Goal: Find specific page/section: Find specific page/section

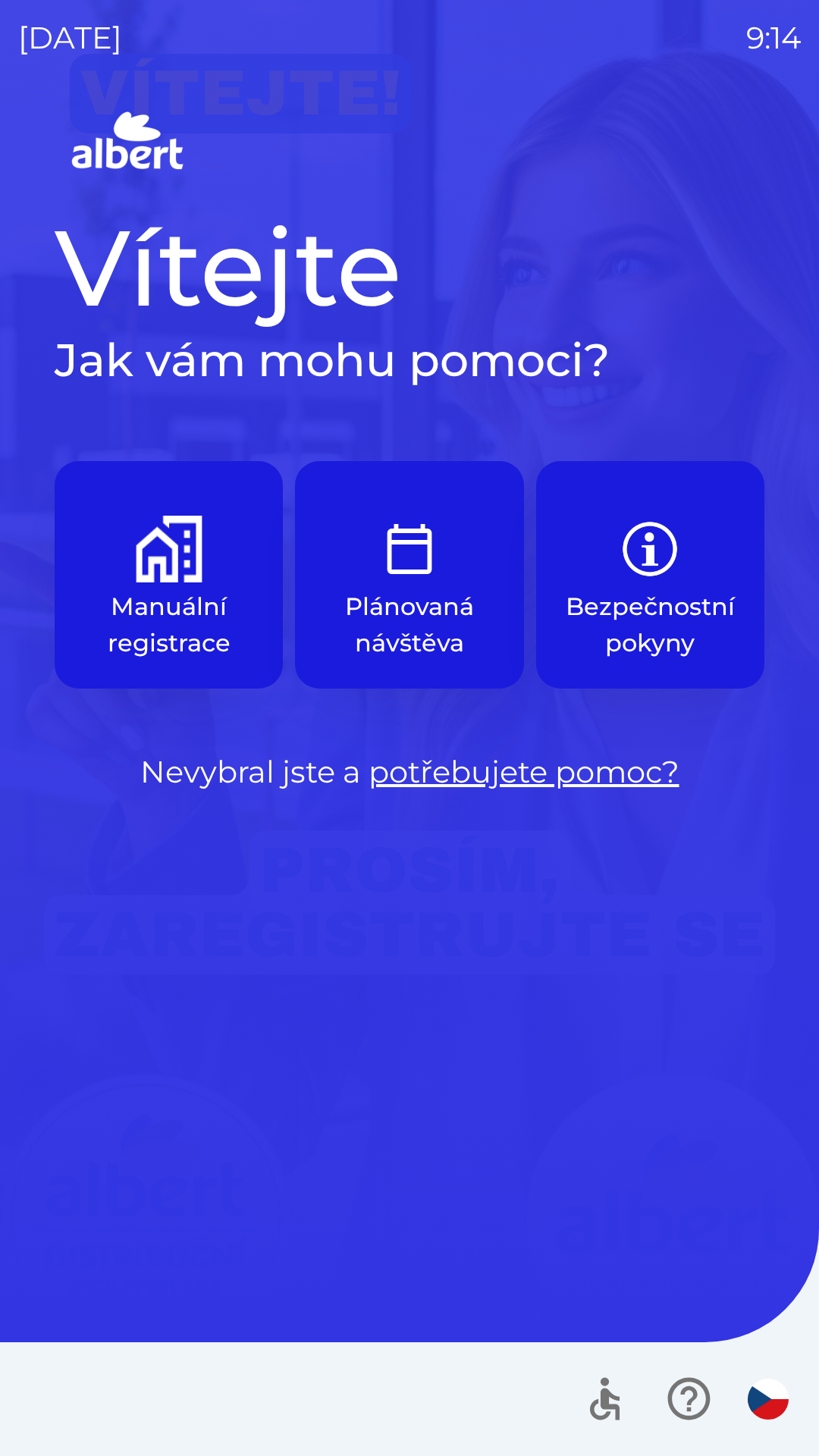
click at [169, 604] on p "Manuální registrace" at bounding box center [168, 625] width 156 height 73
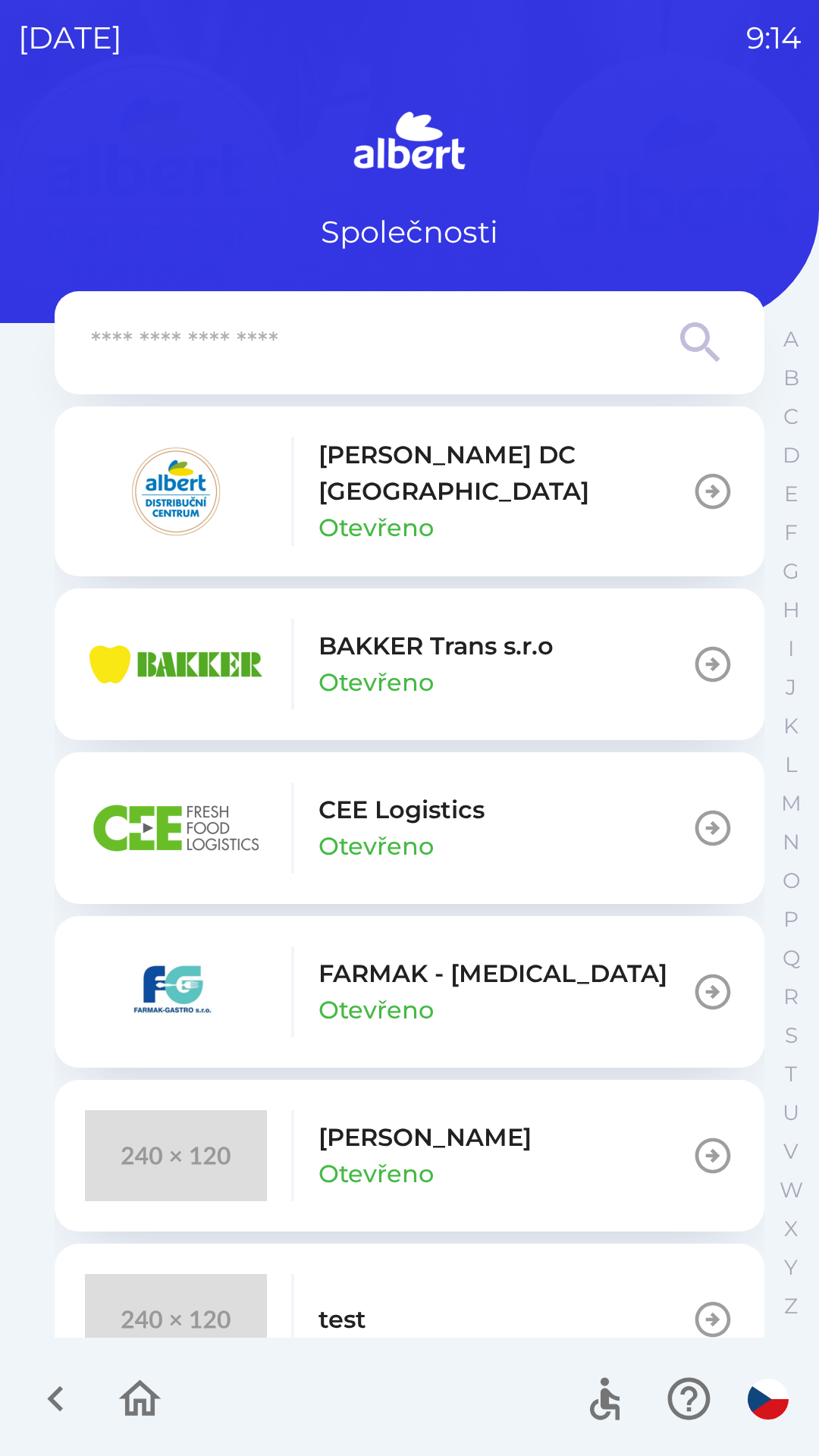
click at [446, 499] on div "[PERSON_NAME] DC [GEOGRAPHIC_DATA] Otevřeno" at bounding box center [505, 491] width 373 height 109
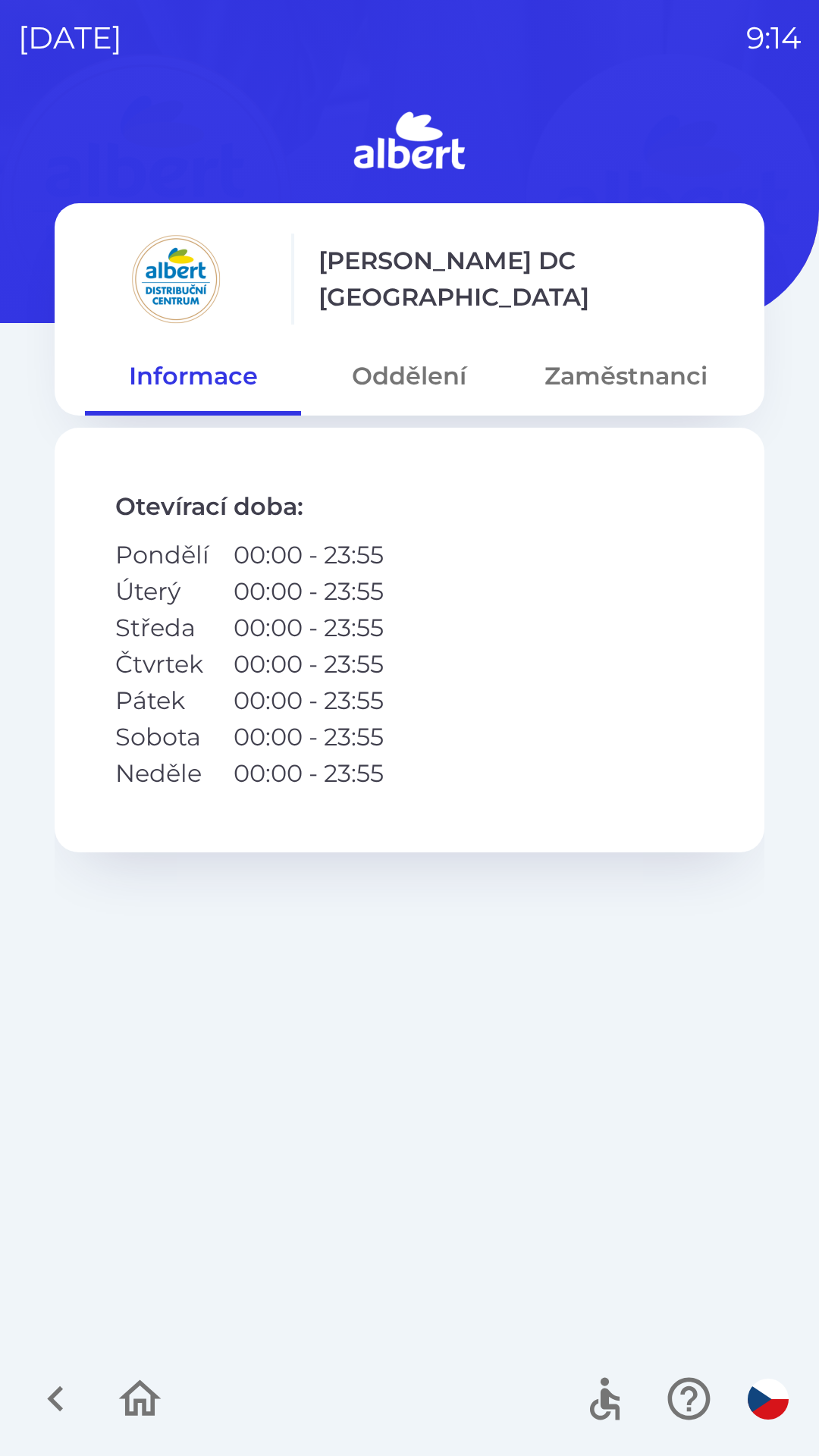
click at [585, 373] on button "Zaměstnanci" at bounding box center [625, 376] width 216 height 54
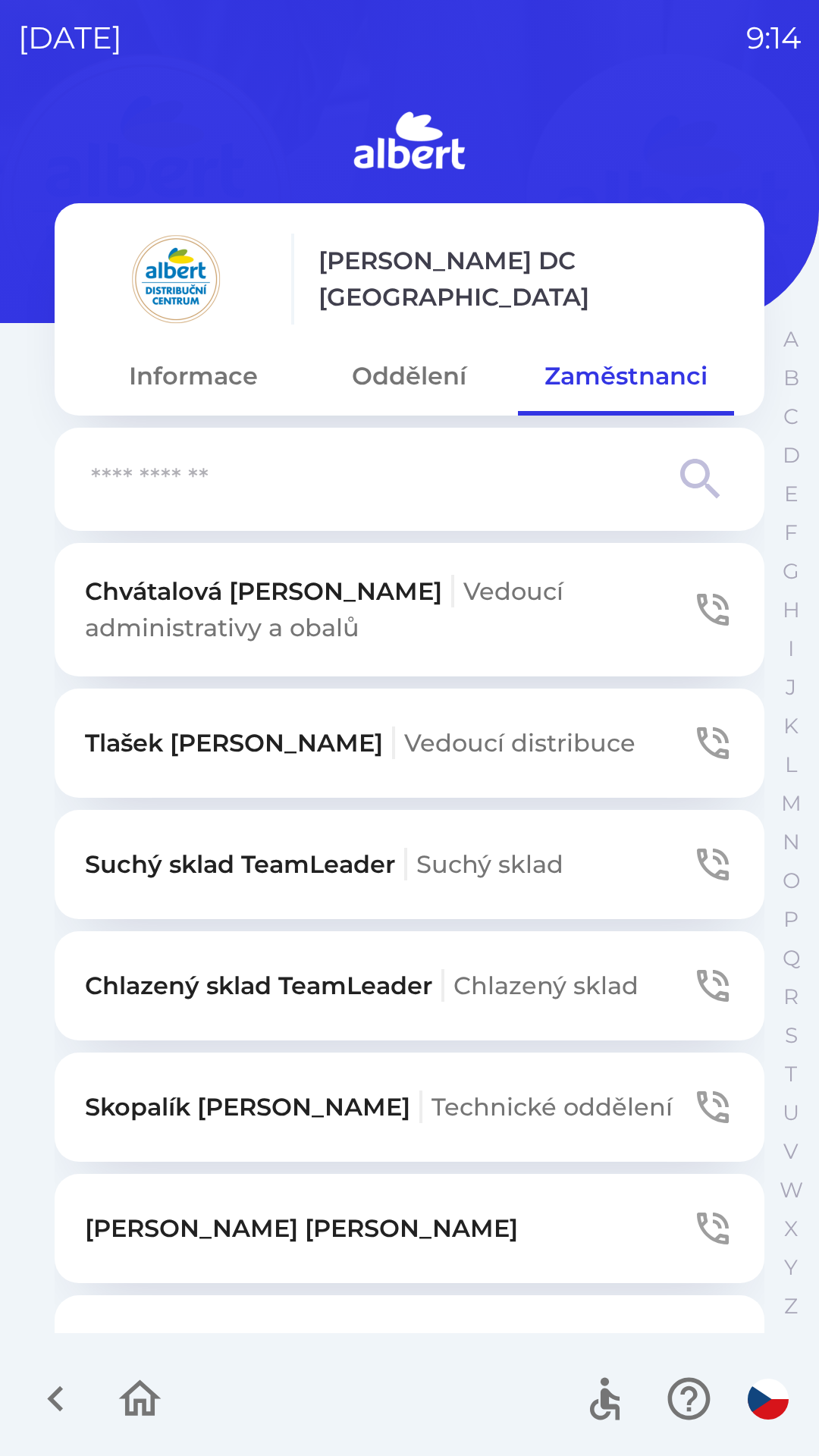
click at [459, 853] on span "Suchý sklad" at bounding box center [490, 864] width 147 height 29
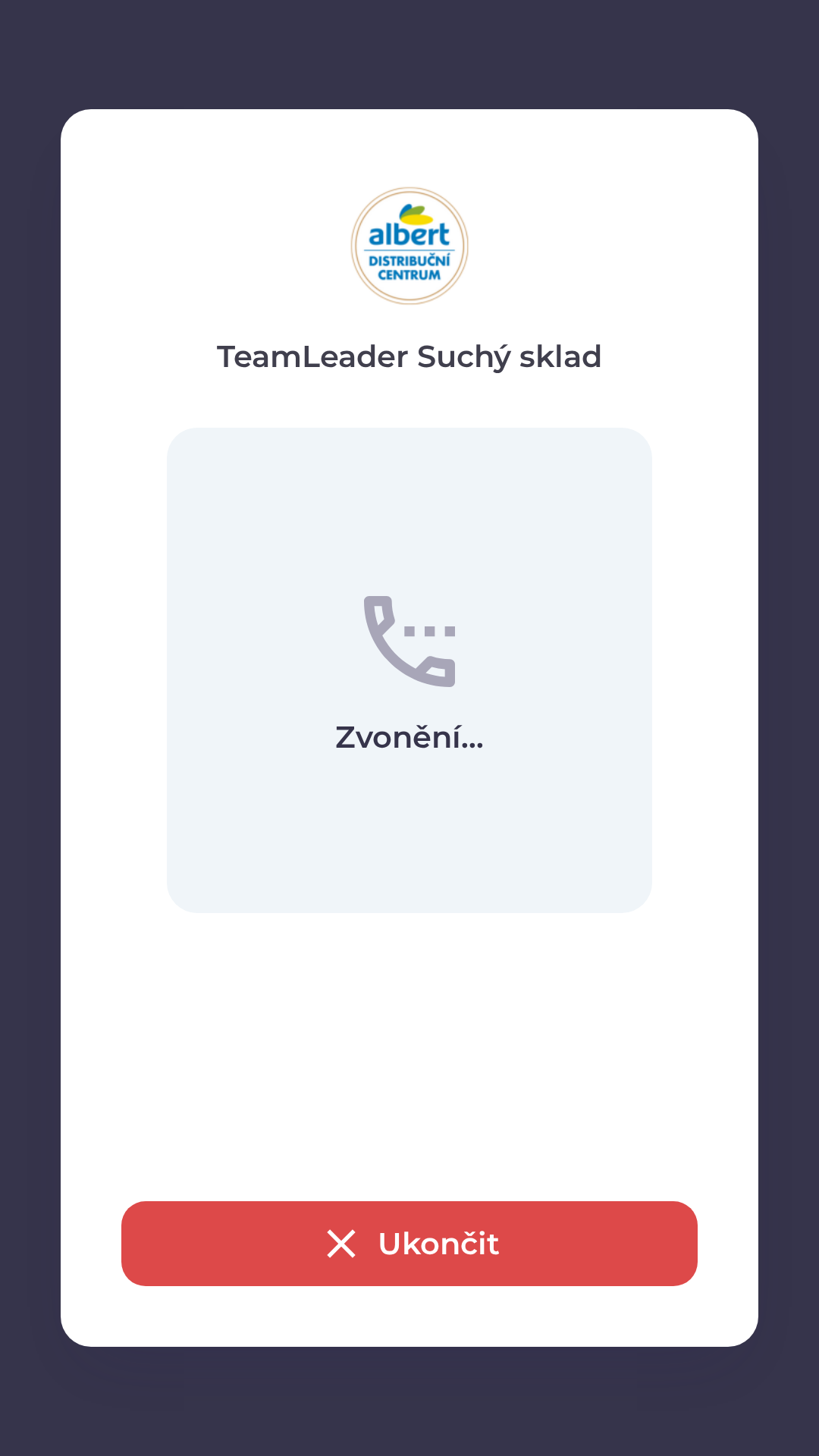
click at [386, 1229] on button "Ukončit" at bounding box center [409, 1243] width 576 height 85
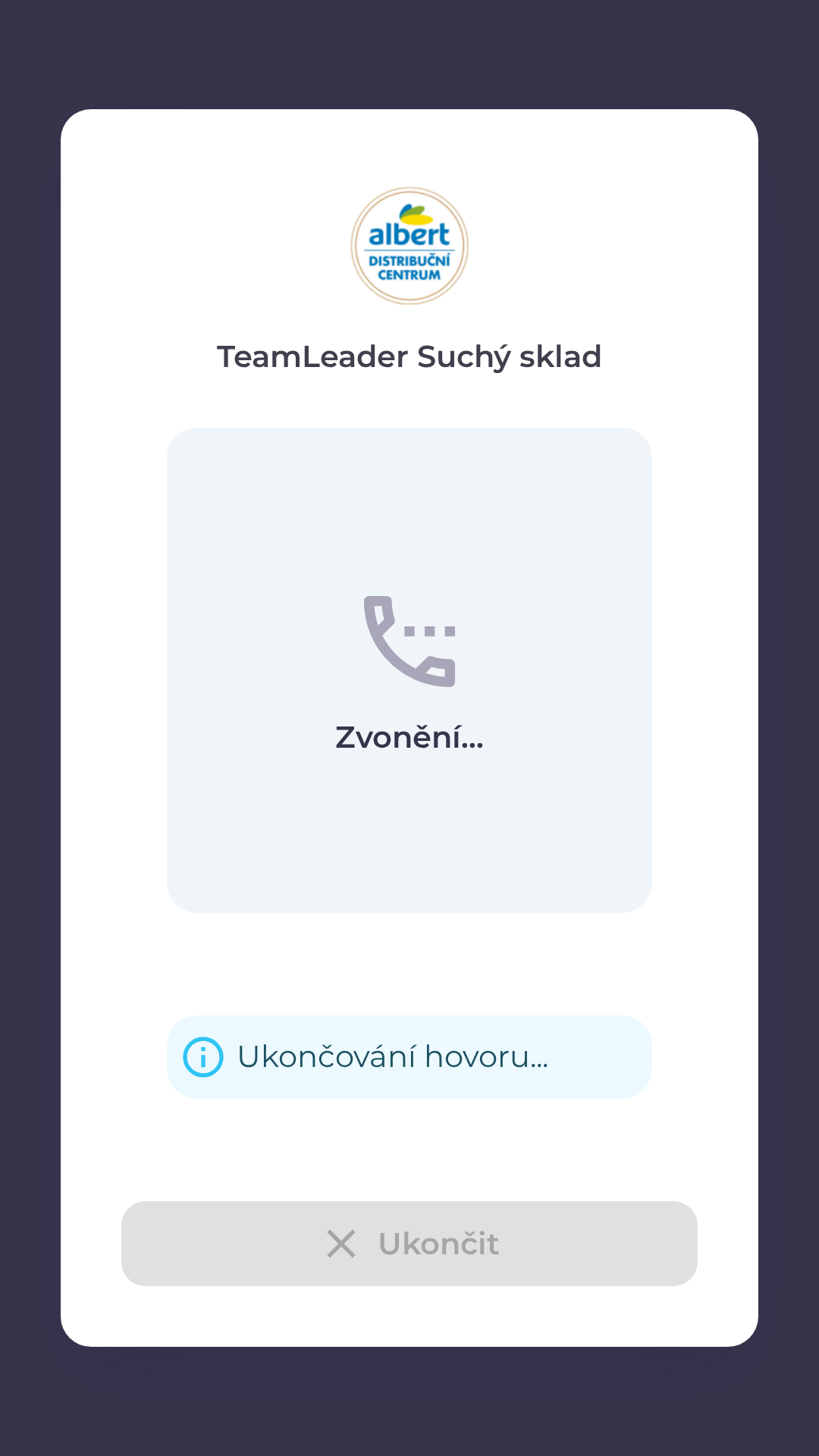
click at [410, 1239] on div "Ukončit" at bounding box center [409, 1243] width 576 height 85
click at [321, 1052] on div "Ukončování hovoru..." at bounding box center [392, 1057] width 312 height 59
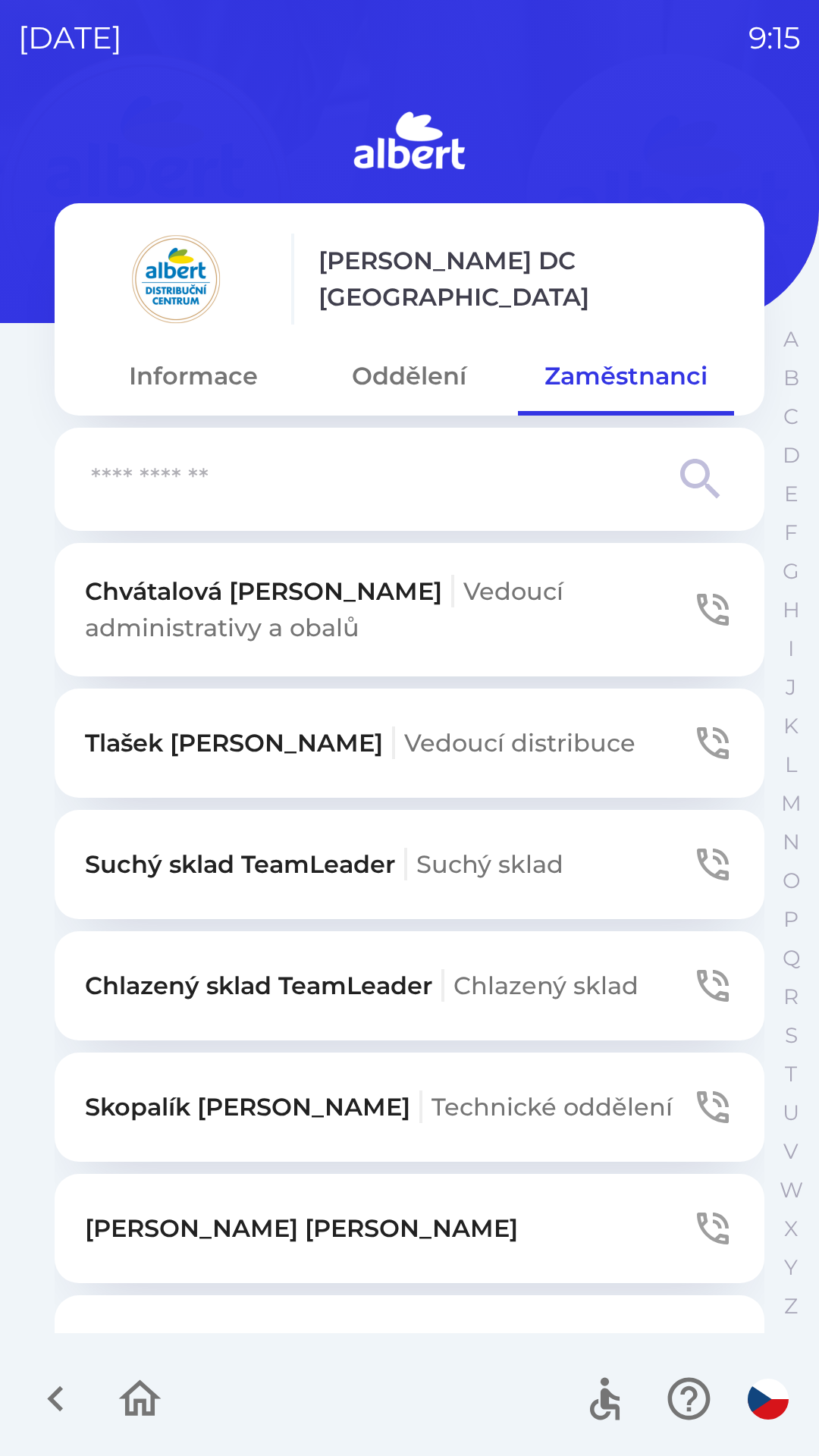
click at [216, 863] on p "Suchý sklad TeamLeader Suchý sklad" at bounding box center [324, 864] width 479 height 36
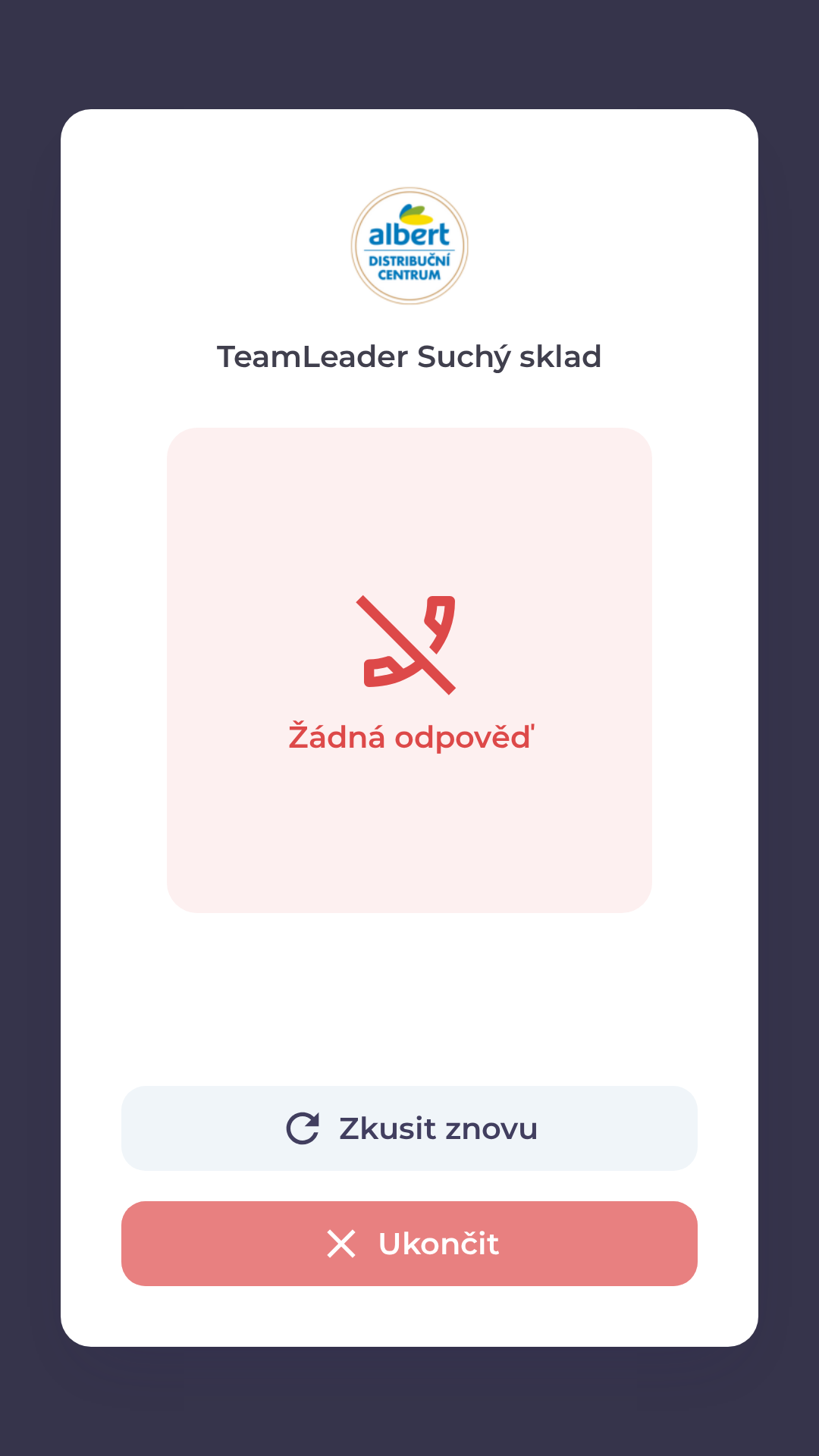
click at [543, 1238] on button "Ukončit" at bounding box center [409, 1243] width 576 height 85
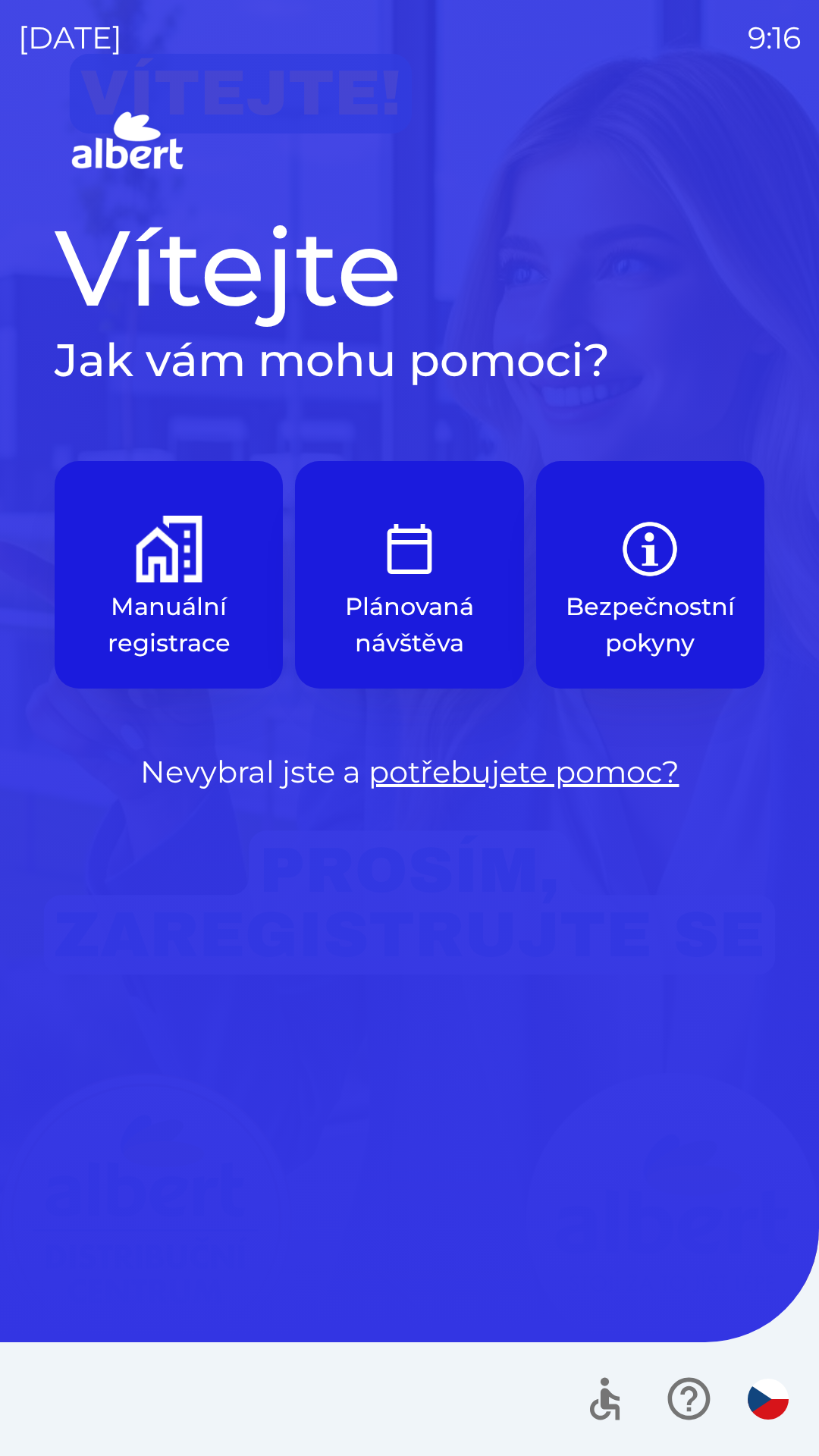
click at [187, 611] on p "Manuální registrace" at bounding box center [168, 625] width 156 height 73
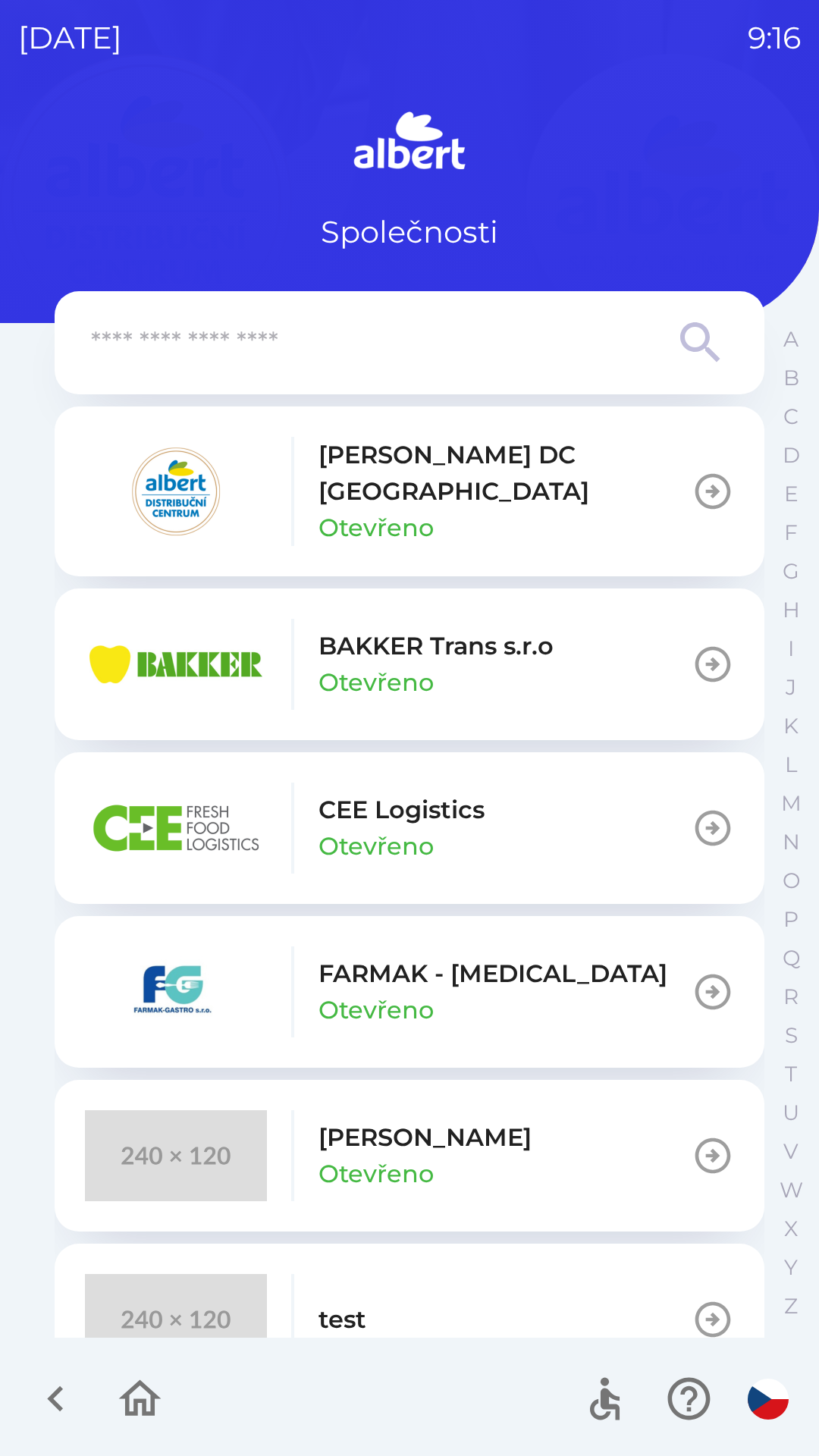
click at [509, 497] on div "[PERSON_NAME] DC [GEOGRAPHIC_DATA] Otevřeno" at bounding box center [505, 491] width 373 height 109
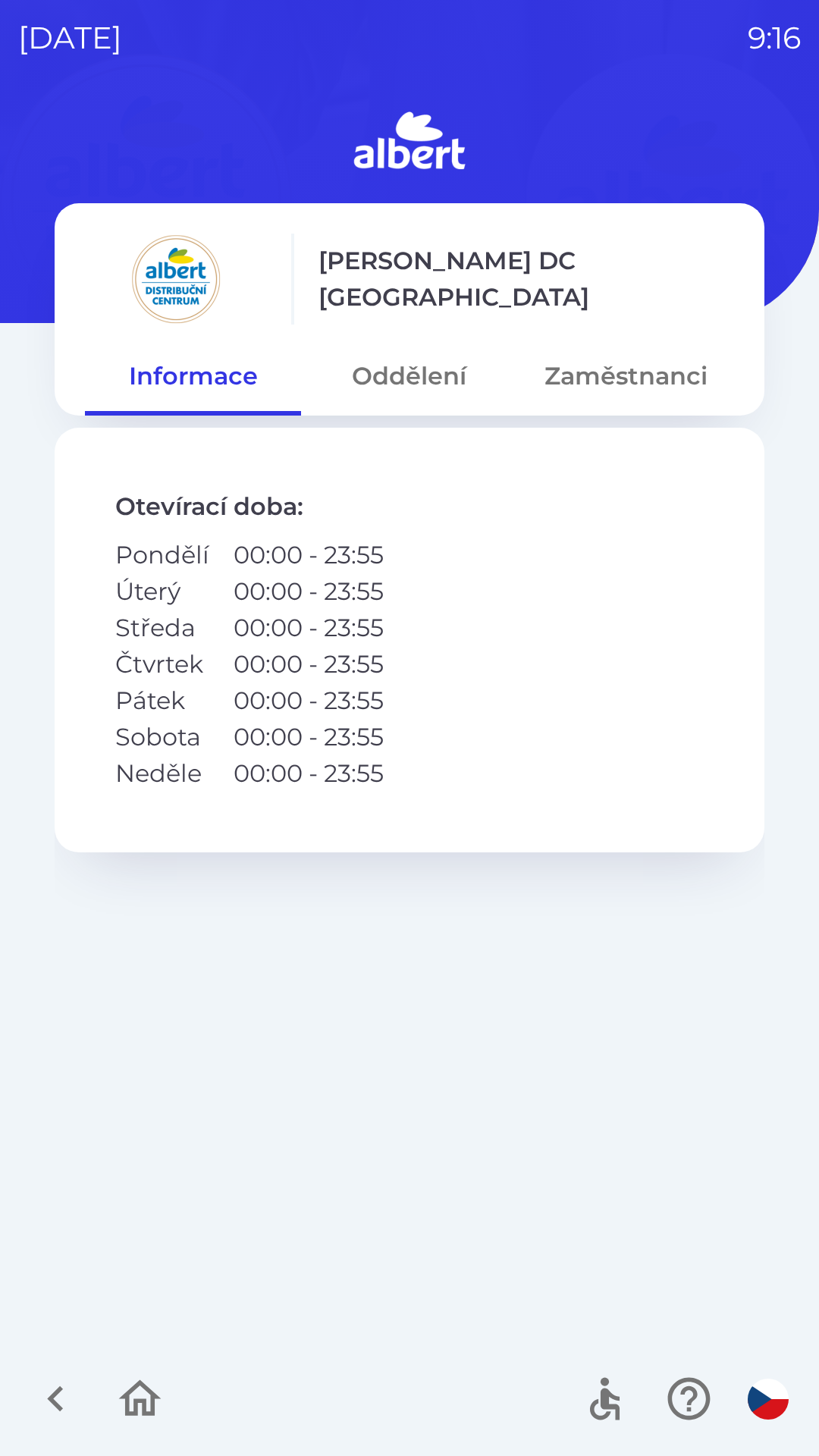
click at [430, 391] on button "Oddělení" at bounding box center [409, 376] width 216 height 54
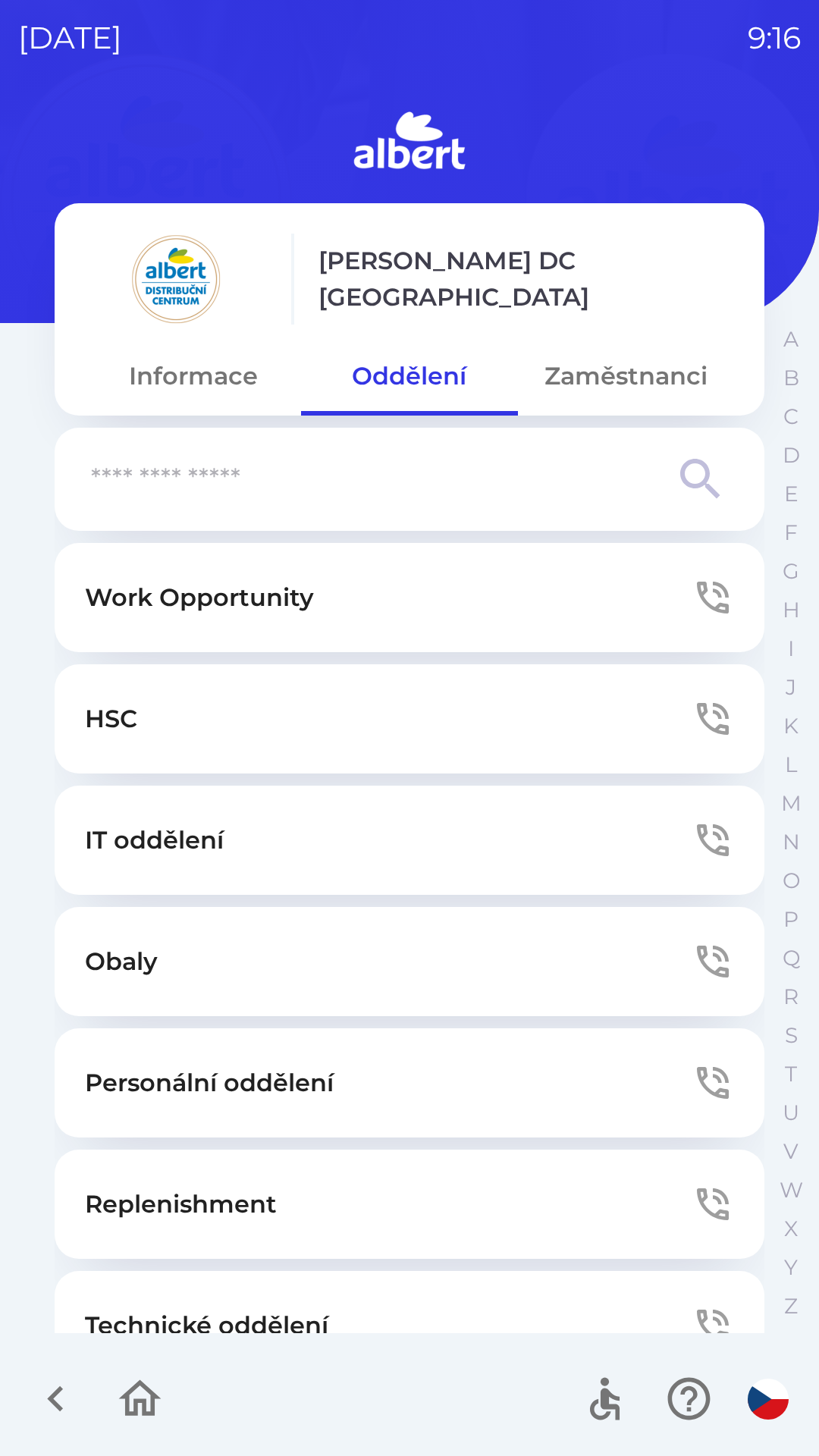
click at [614, 391] on button "Zaměstnanci" at bounding box center [625, 376] width 216 height 54
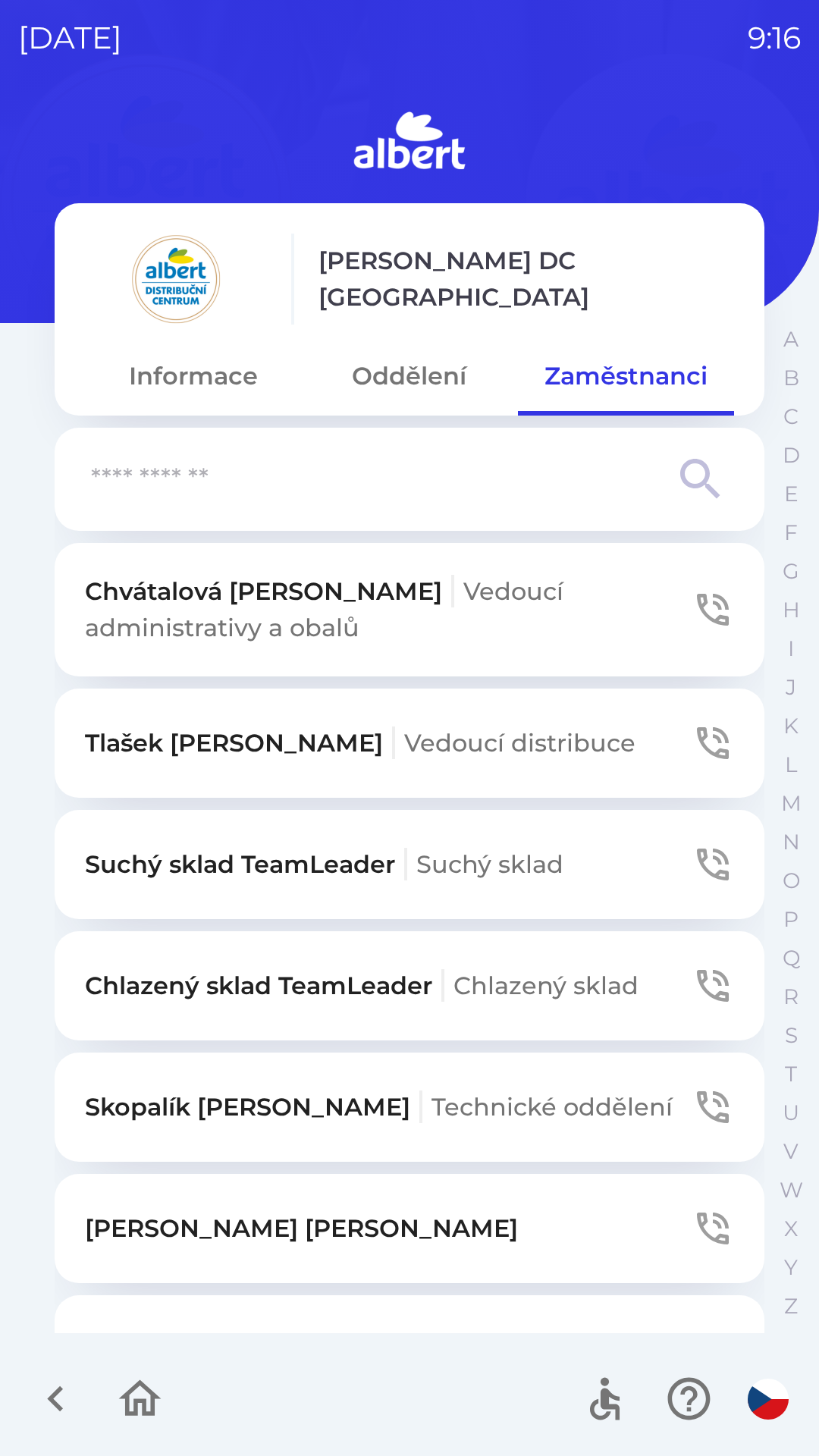
click at [696, 869] on icon "button" at bounding box center [712, 864] width 32 height 32
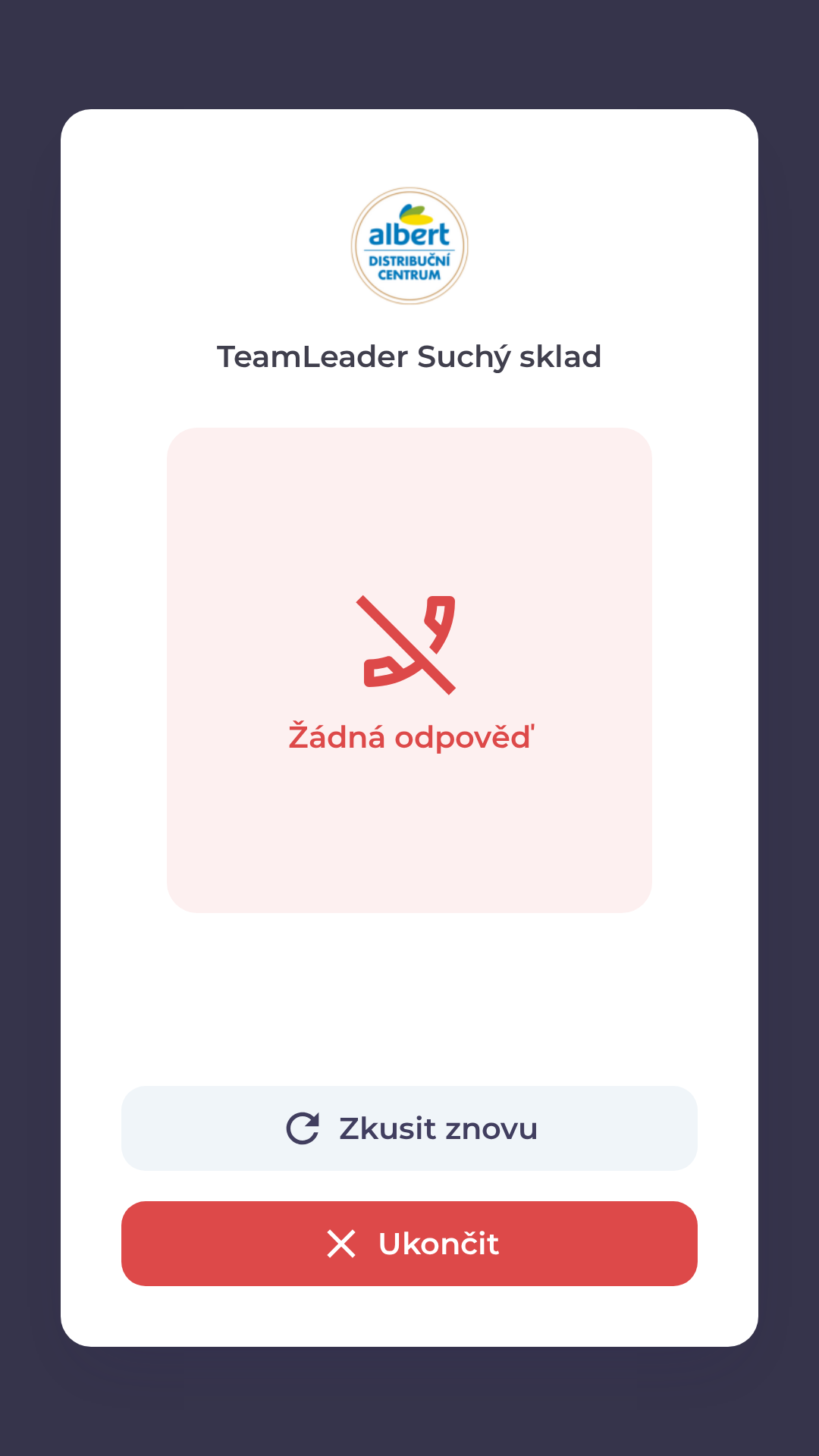
click at [568, 1256] on button "Ukončit" at bounding box center [409, 1243] width 576 height 85
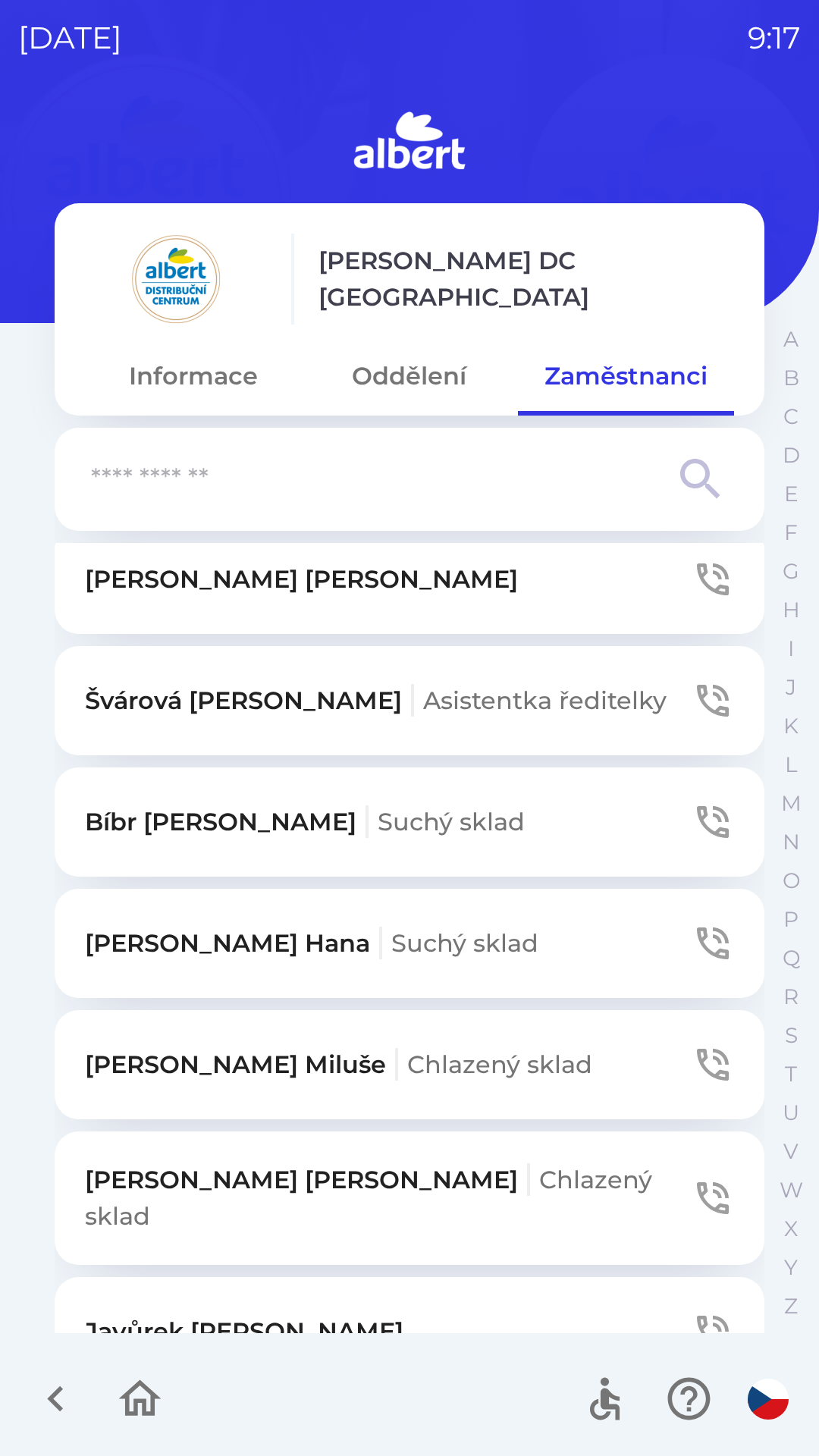
scroll to position [650, 0]
click at [696, 944] on icon "button" at bounding box center [712, 942] width 32 height 32
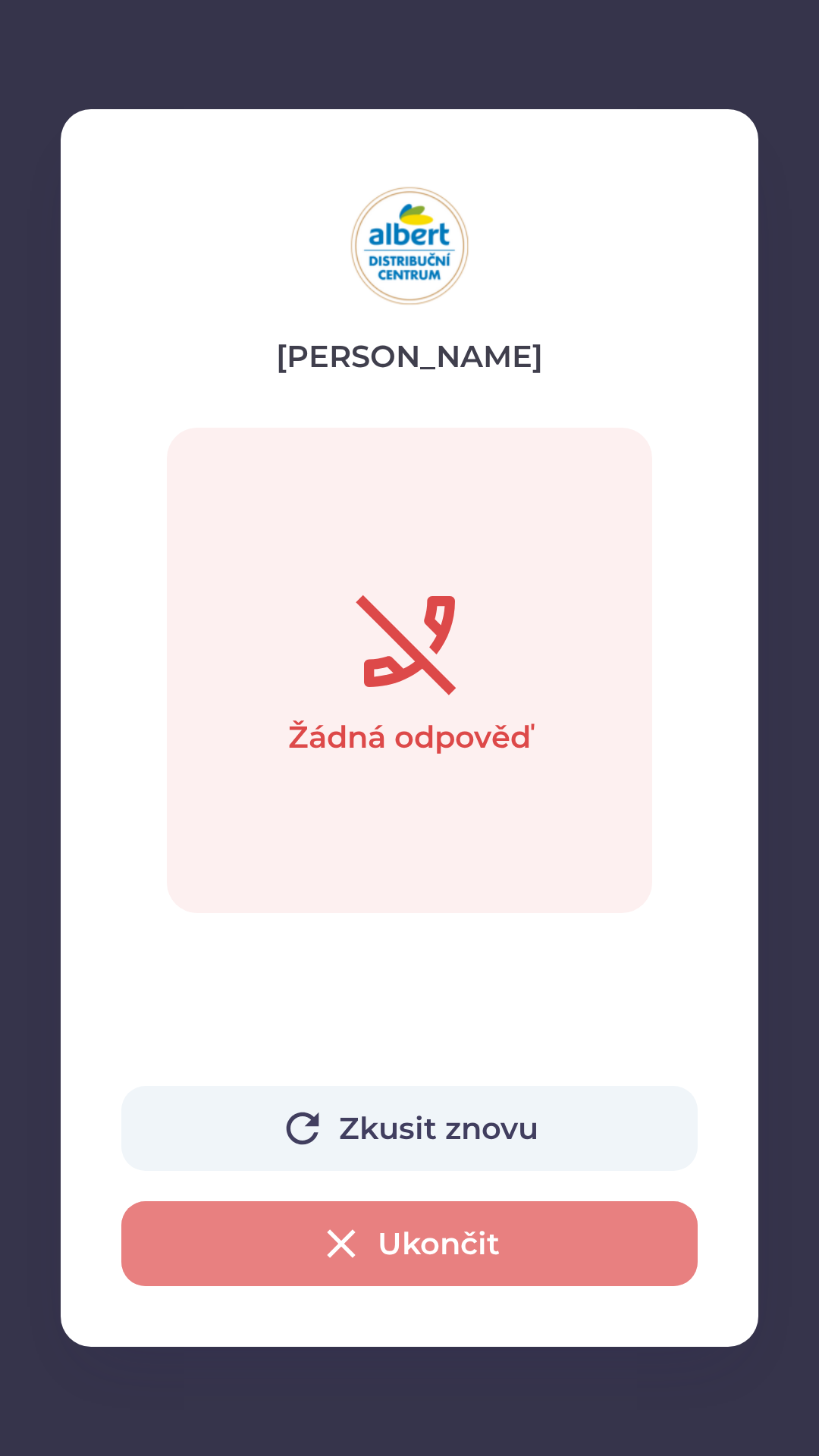
click at [356, 1241] on icon "button" at bounding box center [341, 1243] width 48 height 48
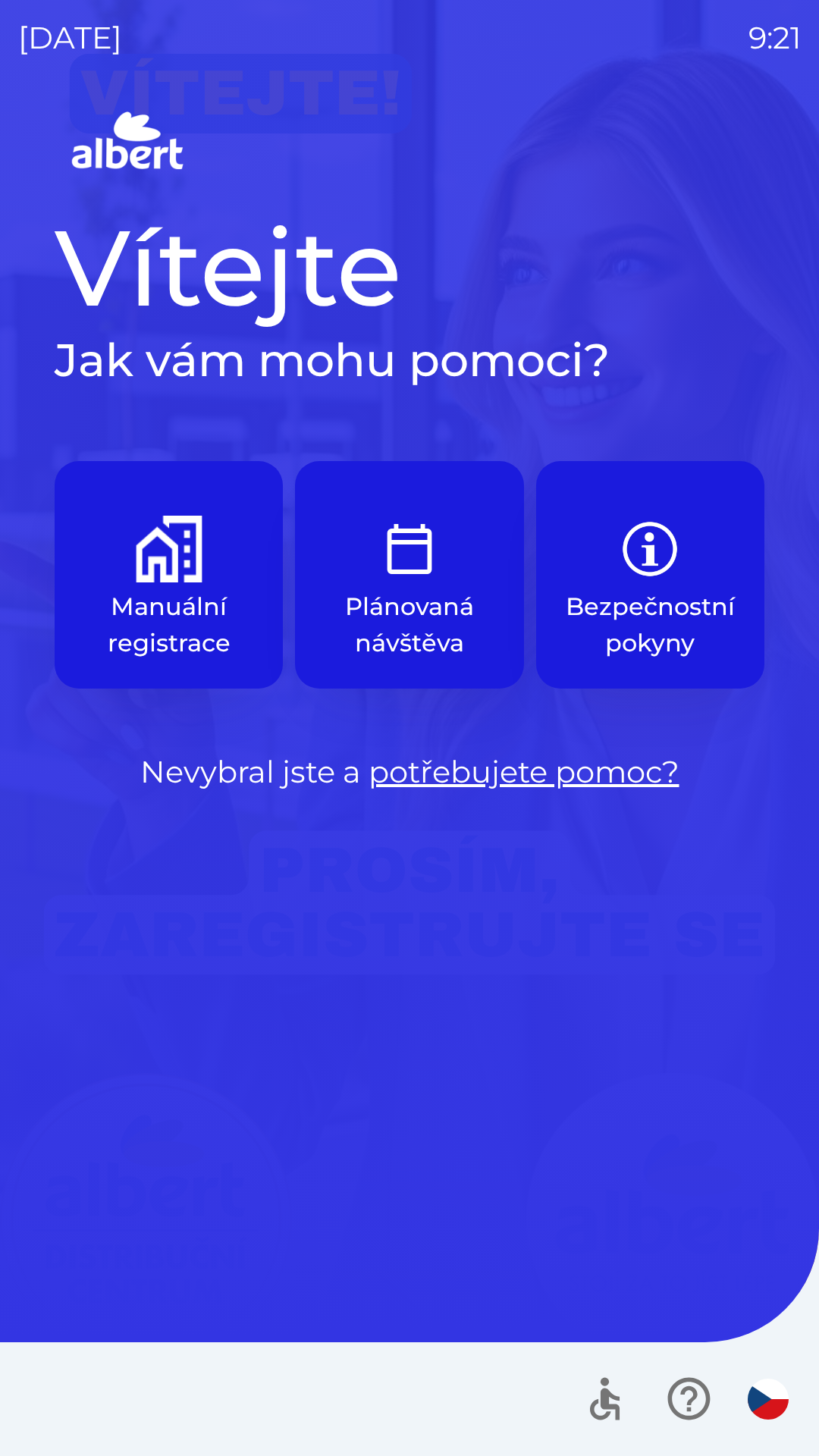
click at [182, 589] on p "Manuální registrace" at bounding box center [168, 625] width 156 height 73
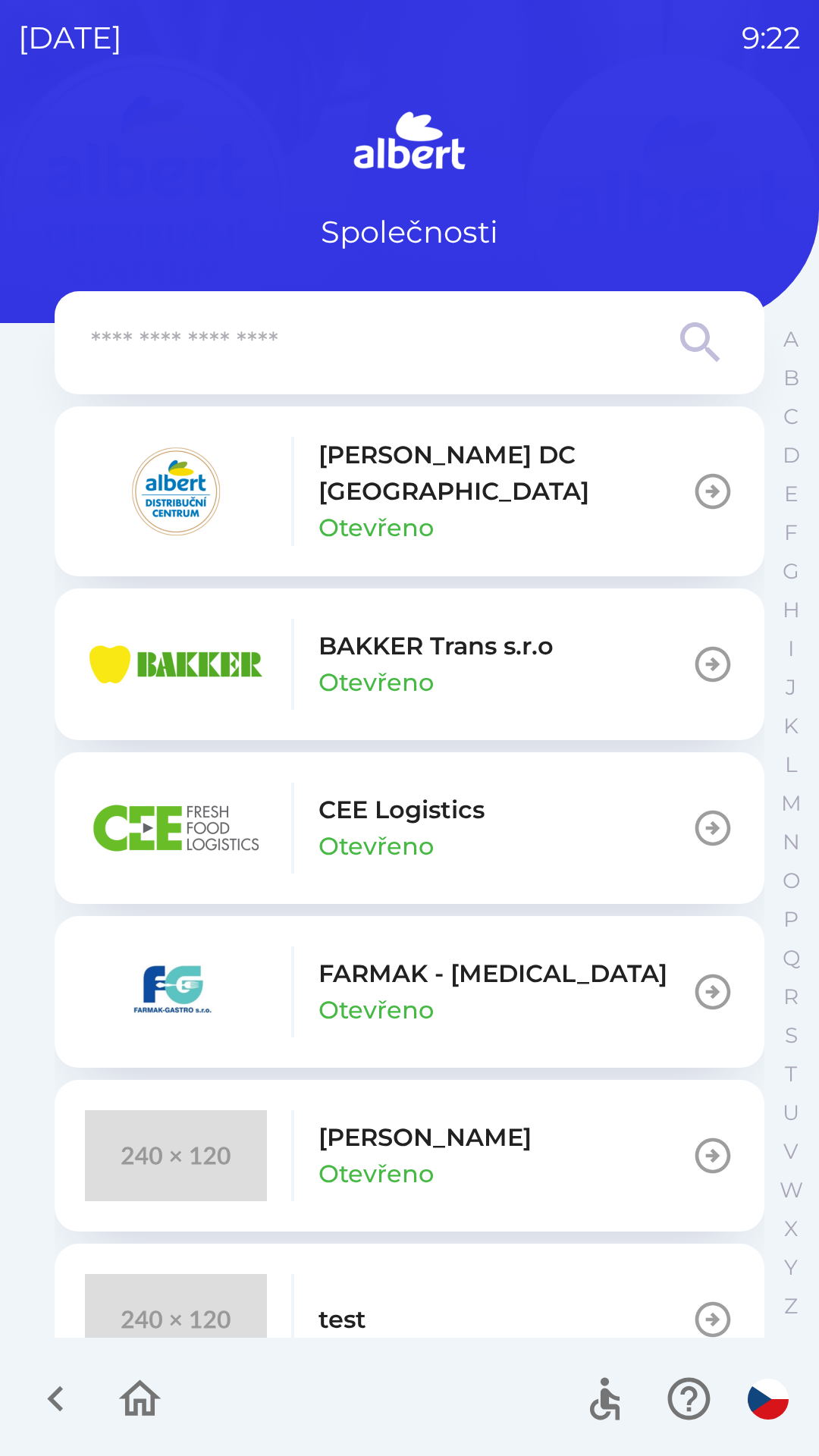
click at [239, 493] on img "button" at bounding box center [175, 491] width 182 height 91
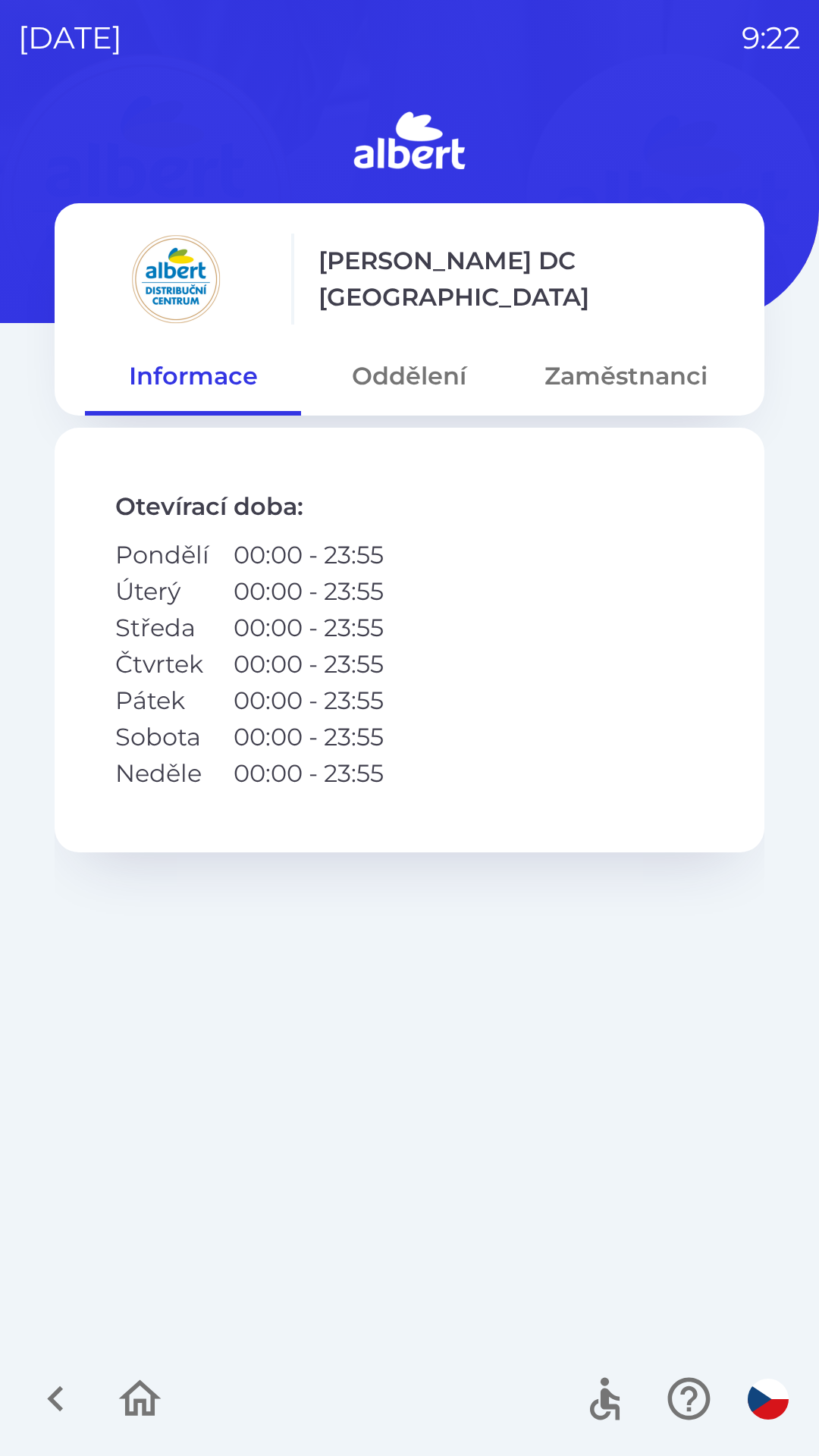
click at [634, 391] on button "Zaměstnanci" at bounding box center [625, 376] width 216 height 54
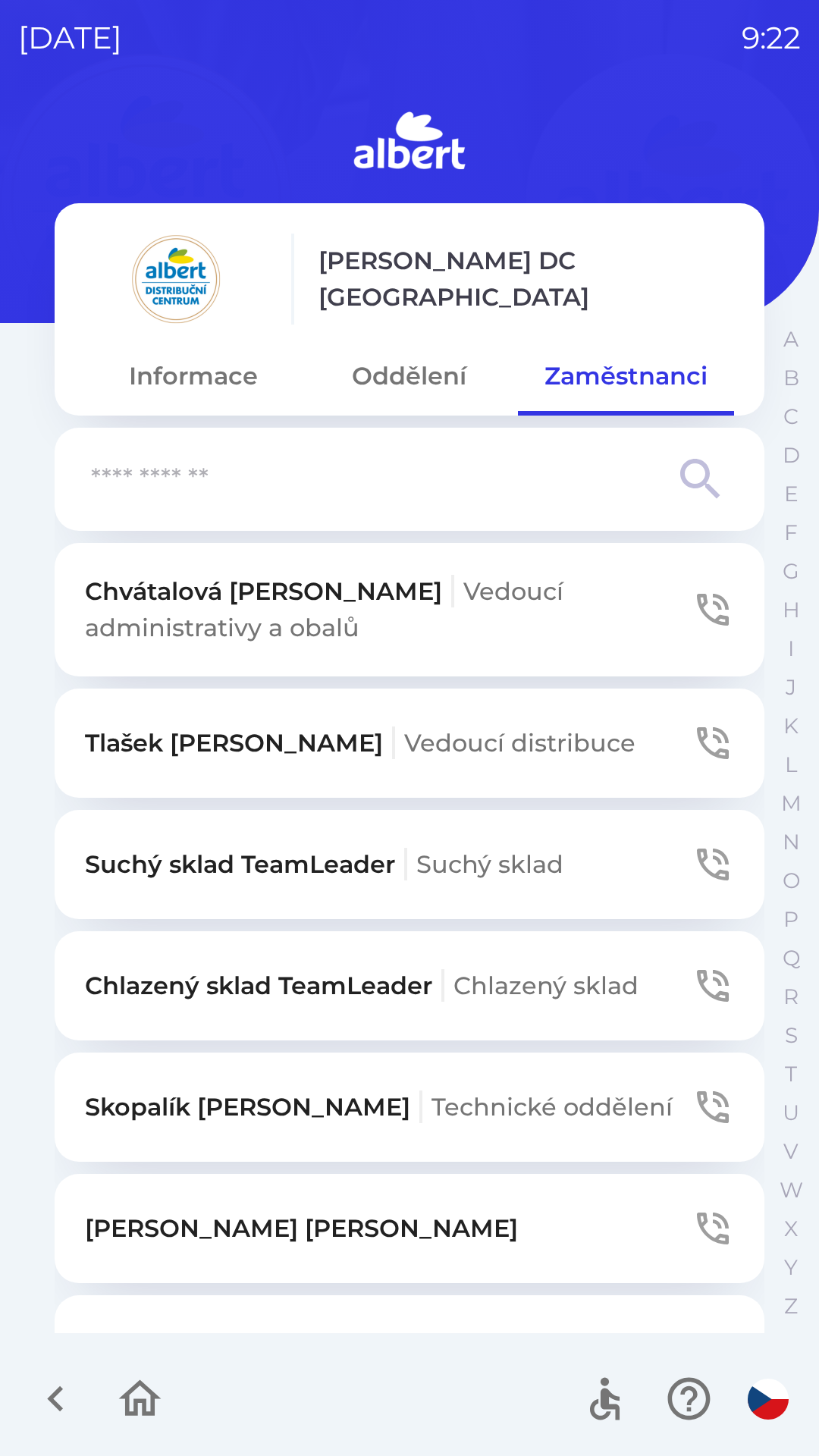
click at [464, 863] on span "Suchý sklad" at bounding box center [490, 864] width 147 height 29
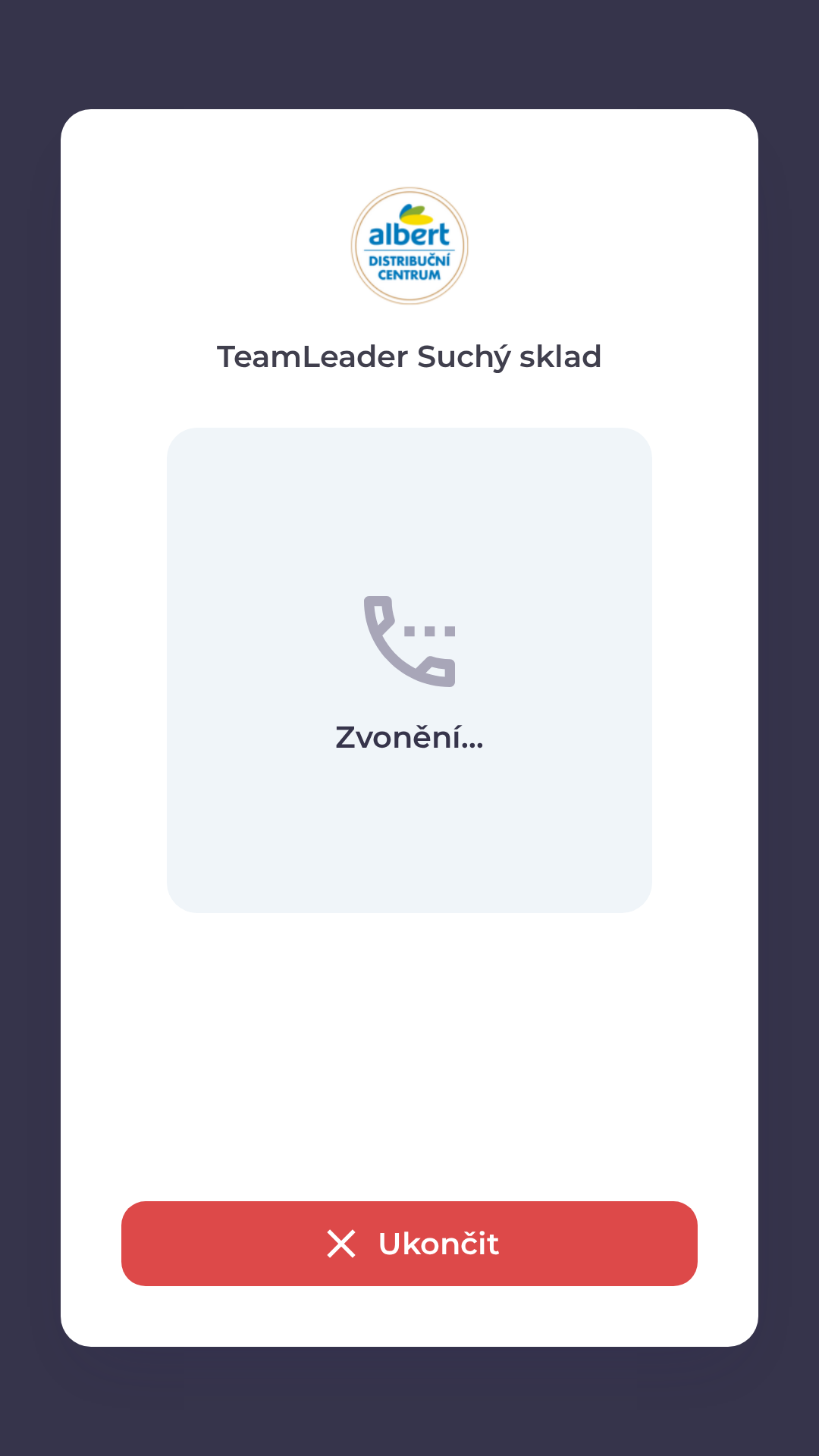
click at [311, 1211] on button "Ukončit" at bounding box center [409, 1243] width 576 height 85
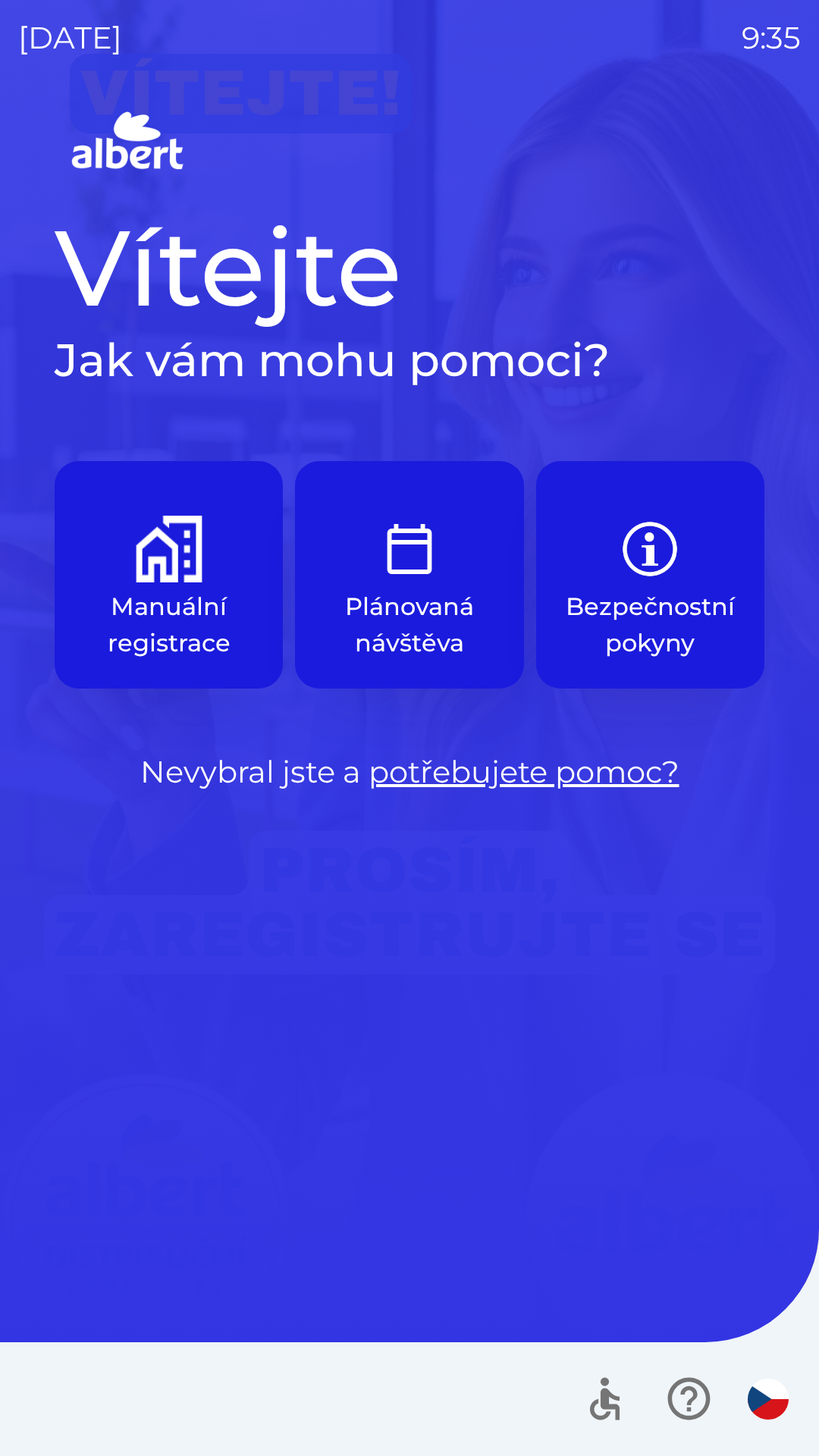
click at [144, 595] on p "Manuální registrace" at bounding box center [168, 625] width 156 height 73
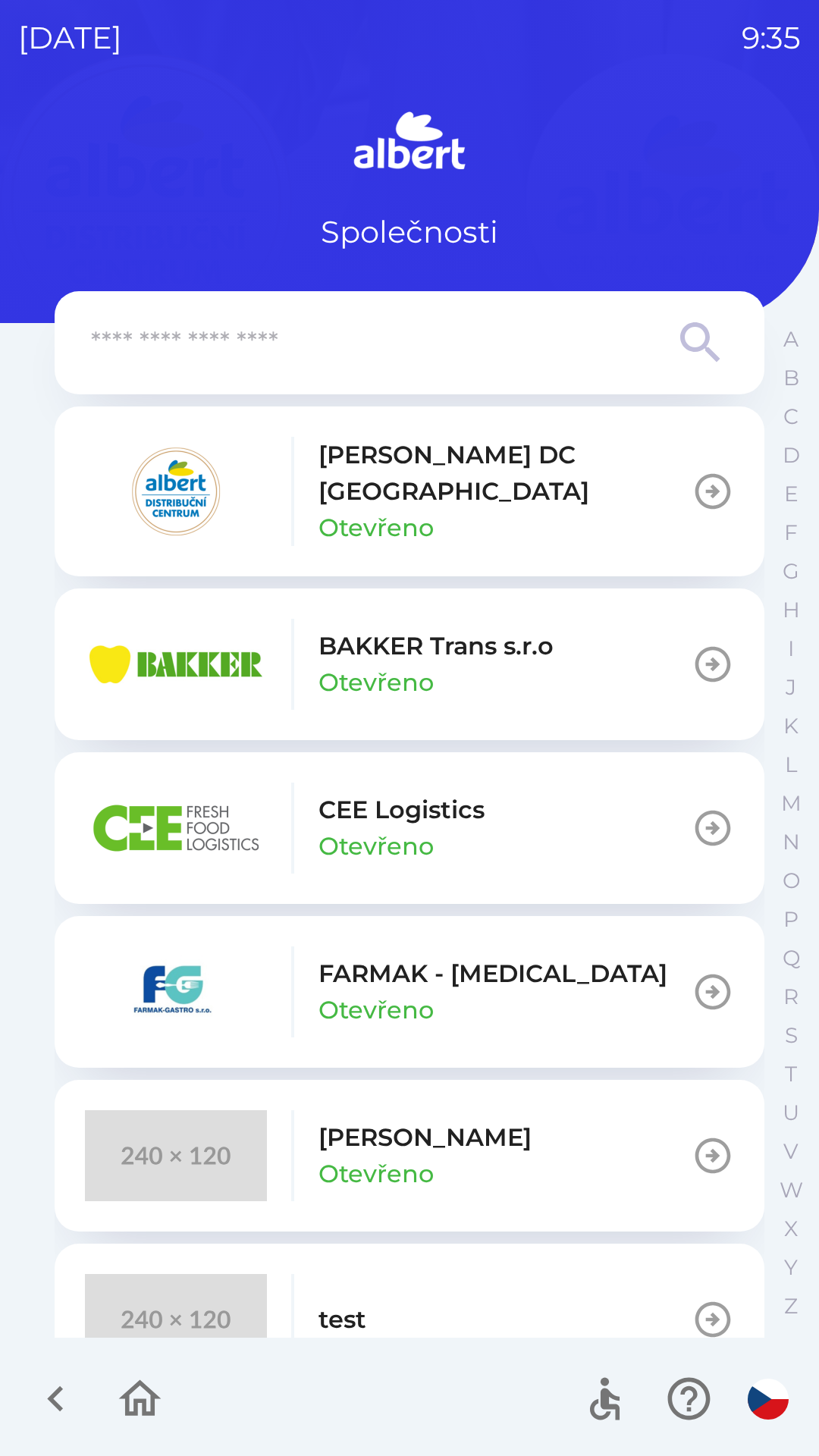
click at [449, 628] on p "BAKKER Trans s.r.o" at bounding box center [436, 646] width 235 height 36
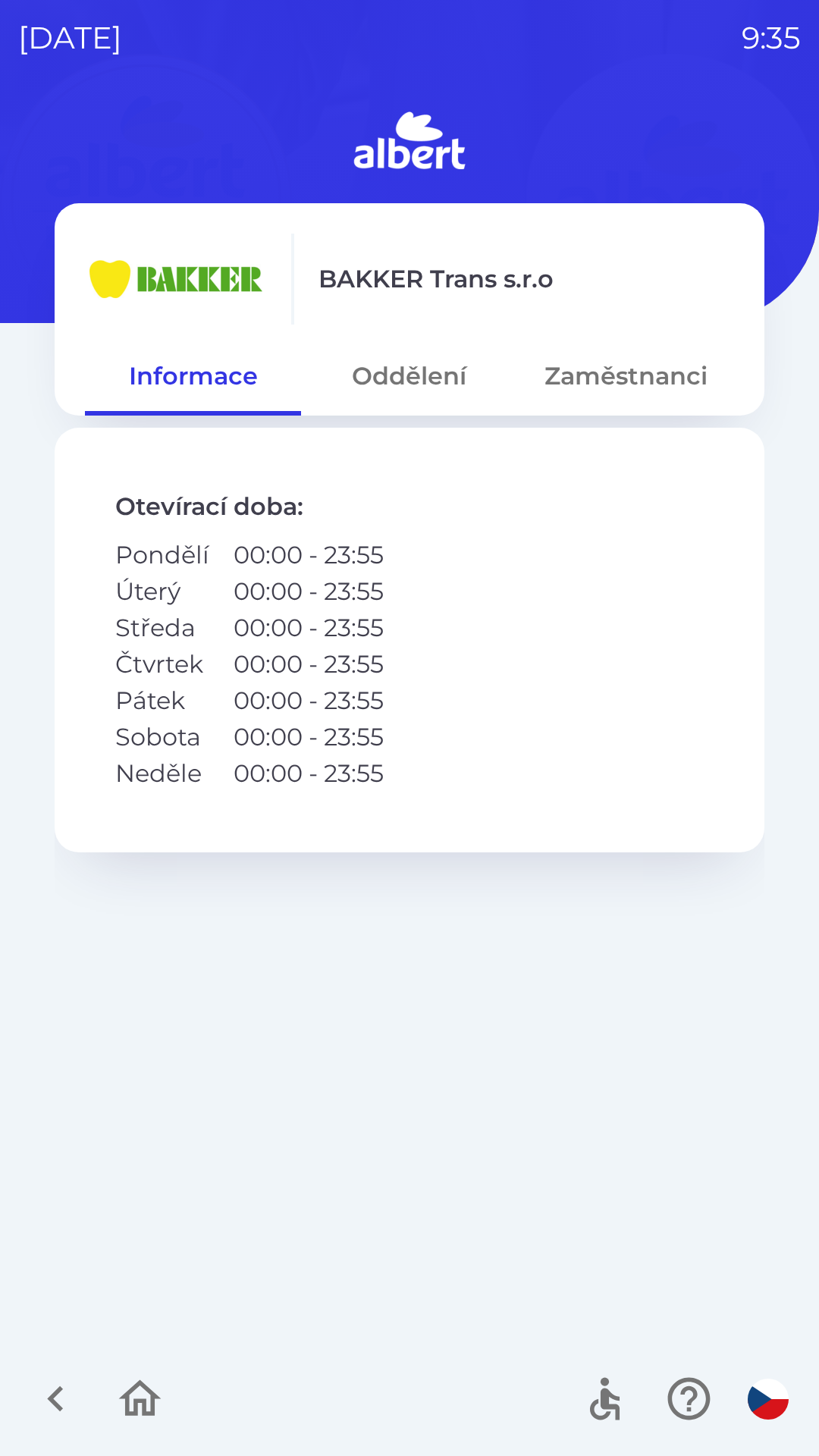
click at [403, 382] on button "Oddělení" at bounding box center [409, 376] width 216 height 54
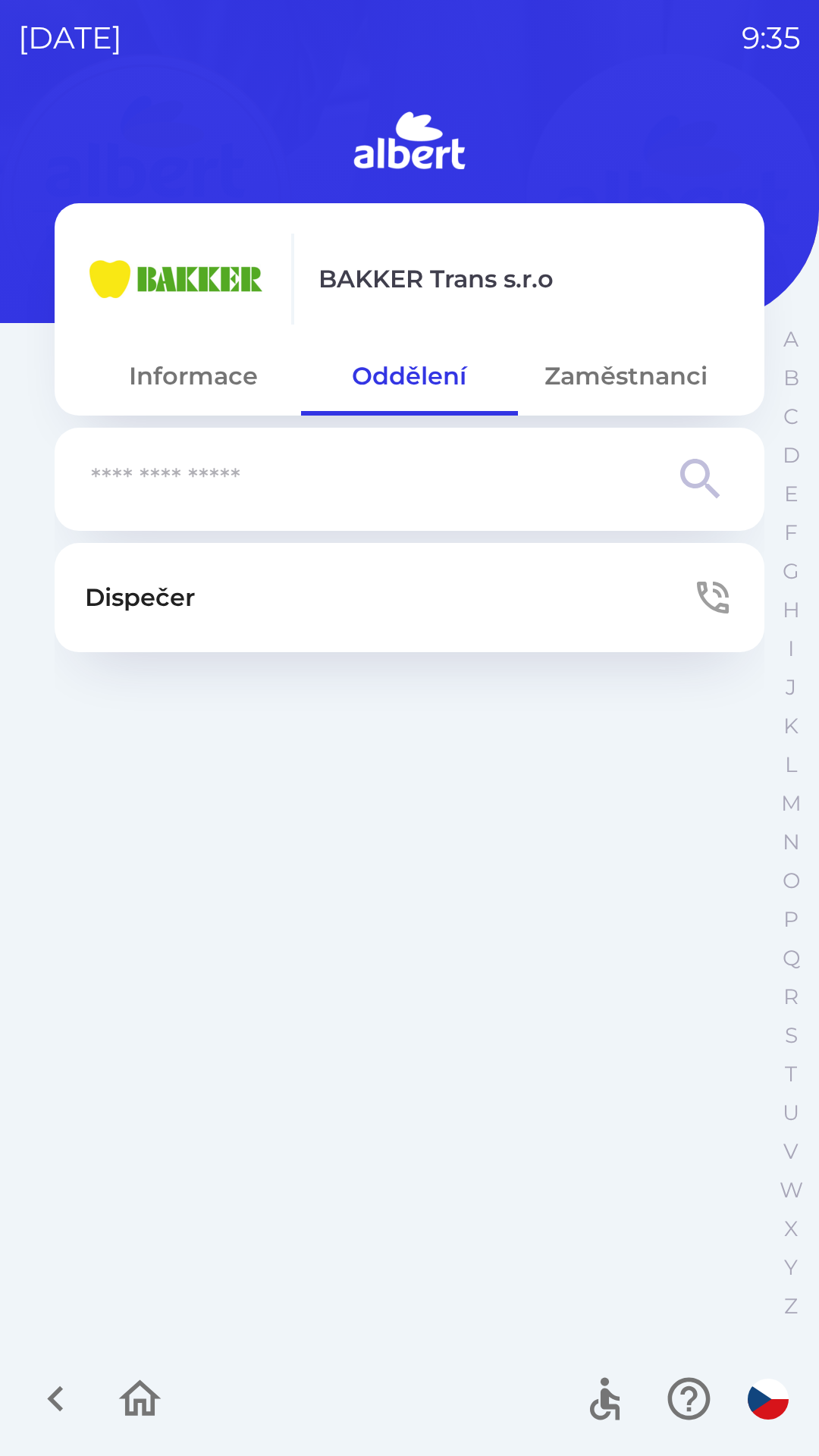
click at [309, 584] on button "Dispečer" at bounding box center [409, 597] width 709 height 109
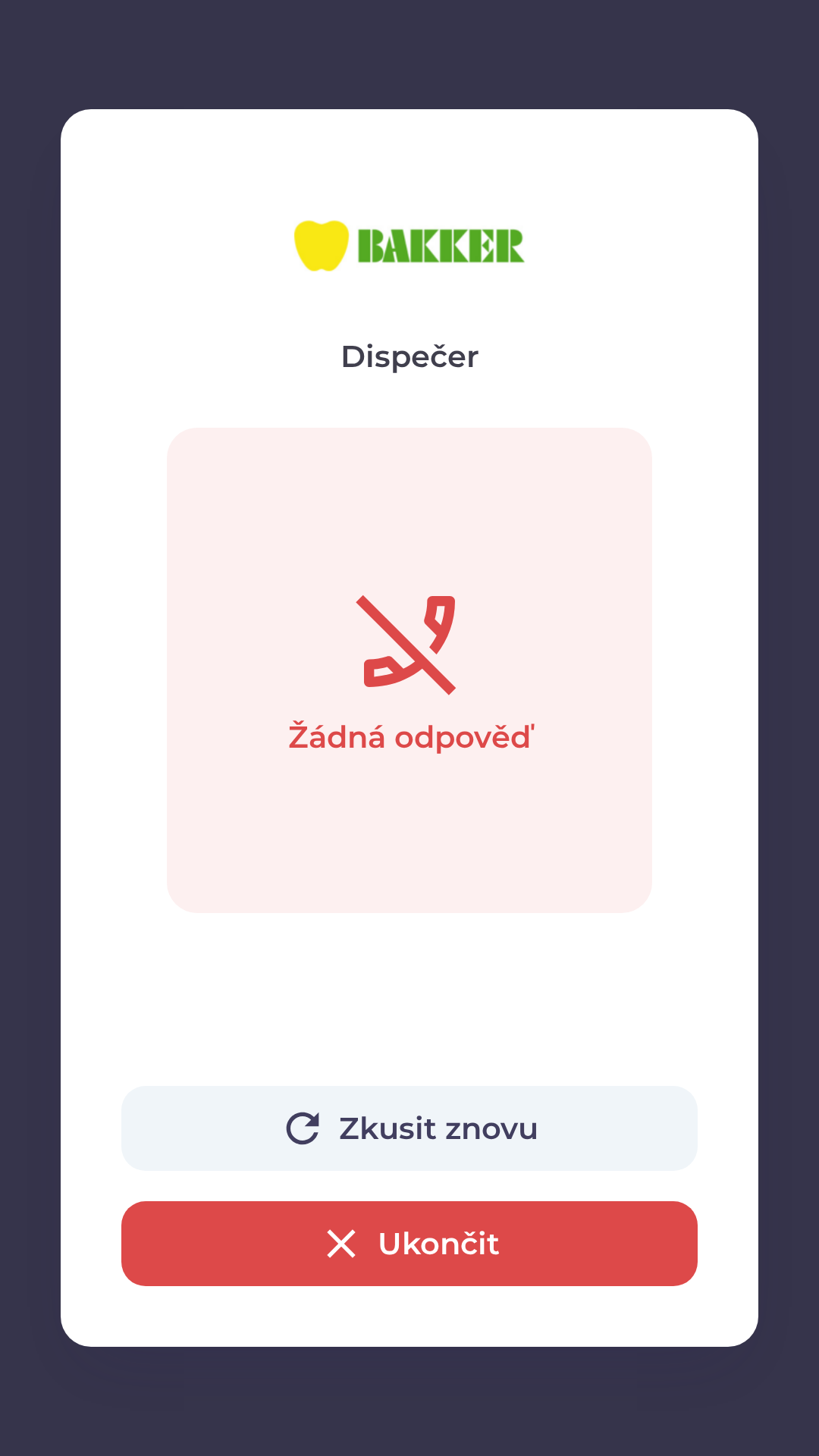
click at [443, 1242] on button "Ukončit" at bounding box center [409, 1243] width 576 height 85
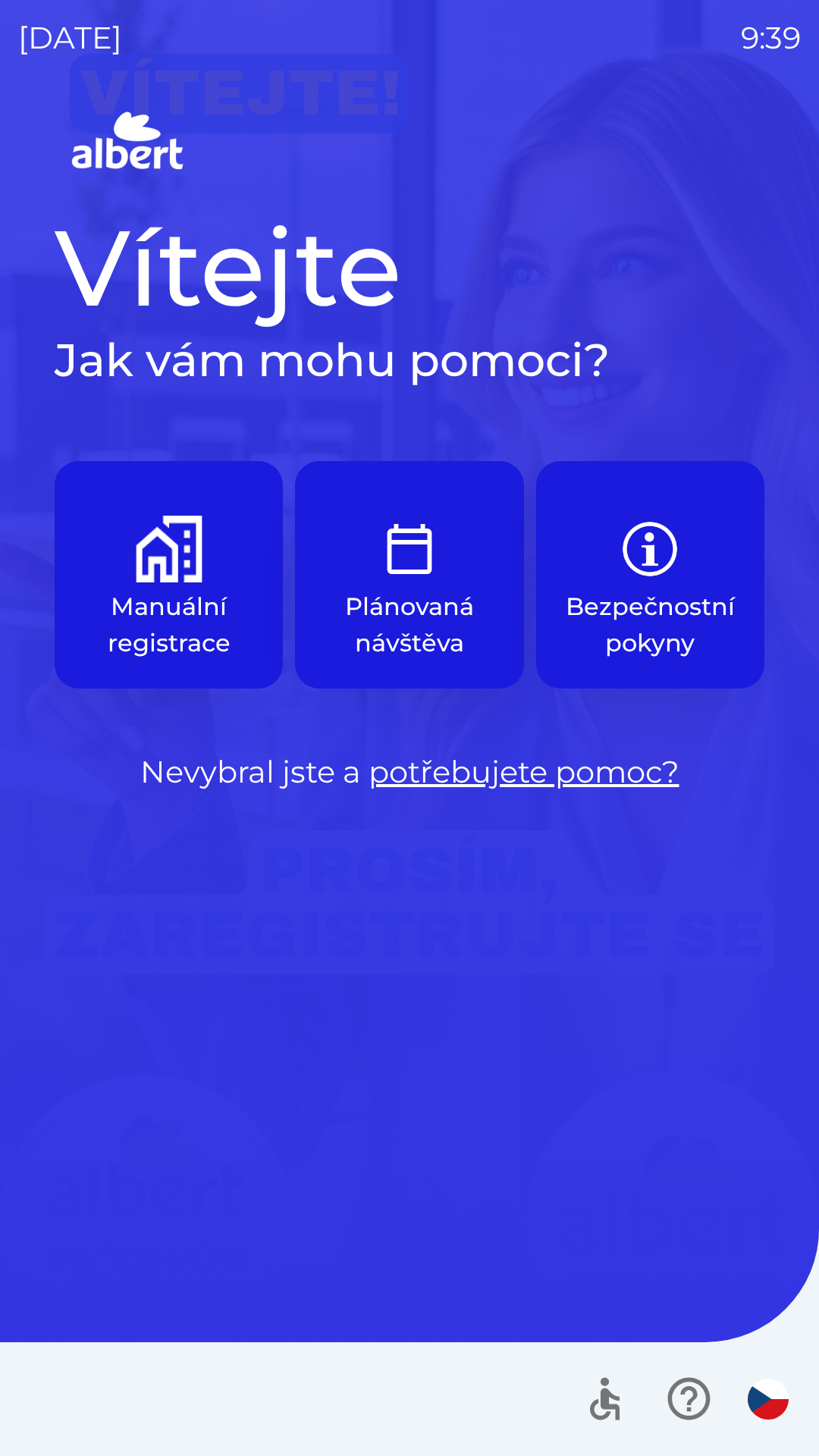
click at [156, 577] on img "button" at bounding box center [168, 549] width 67 height 67
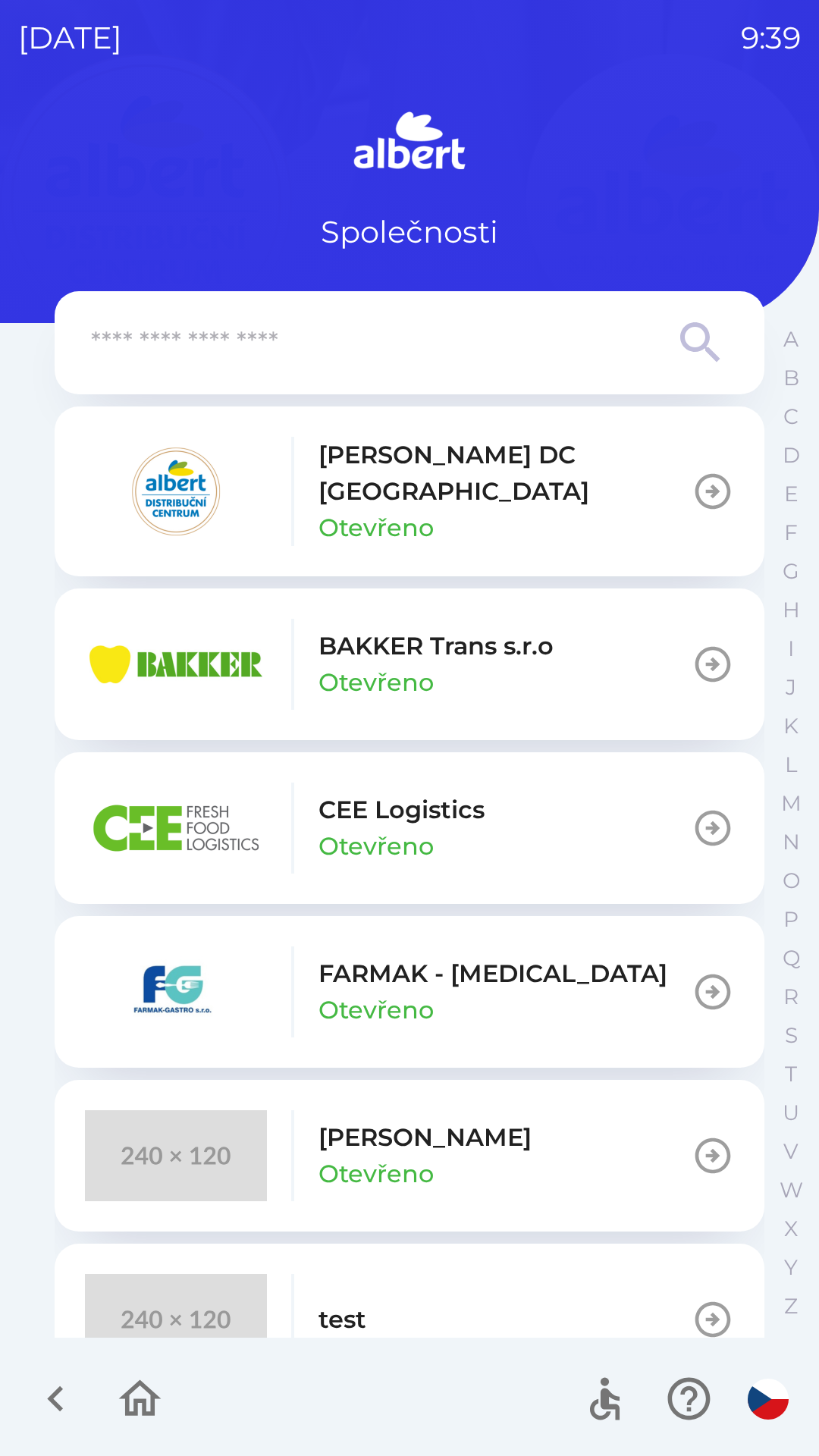
click at [172, 476] on img "button" at bounding box center [175, 491] width 182 height 91
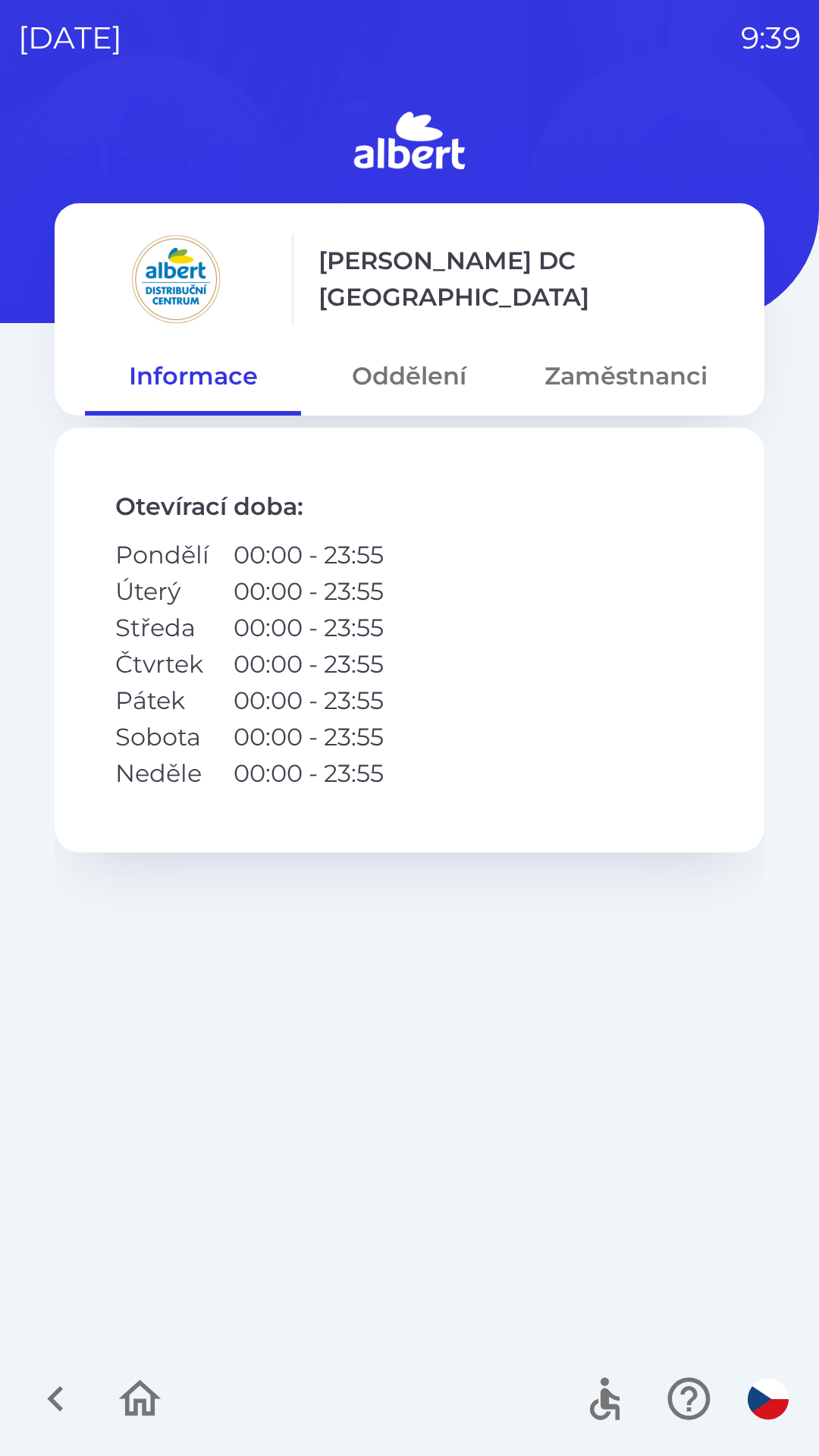
click at [403, 383] on button "Oddělení" at bounding box center [409, 376] width 216 height 54
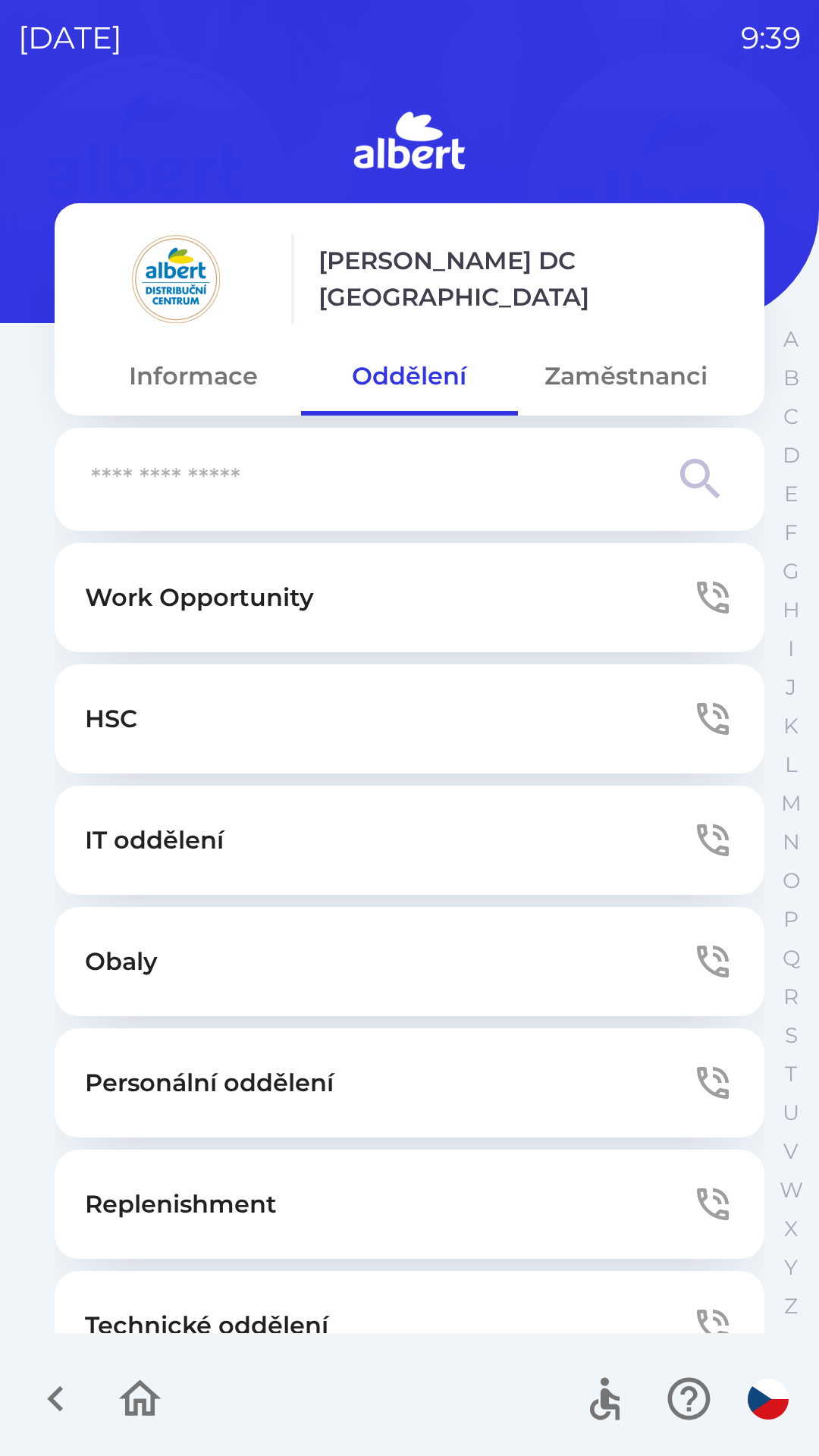
click at [139, 841] on p "IT oddělení" at bounding box center [154, 840] width 139 height 36
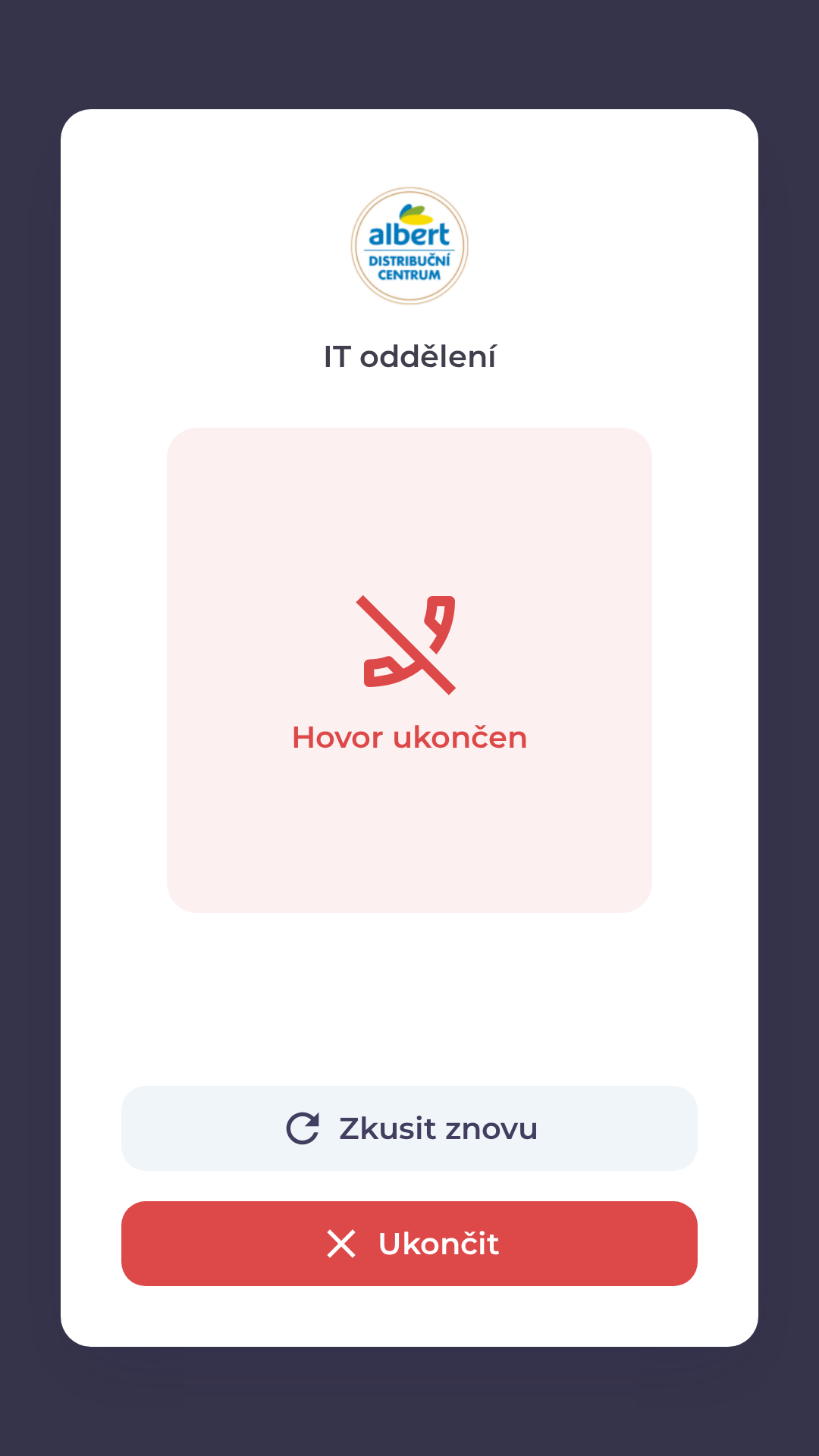
click at [350, 1226] on icon "button" at bounding box center [341, 1243] width 48 height 48
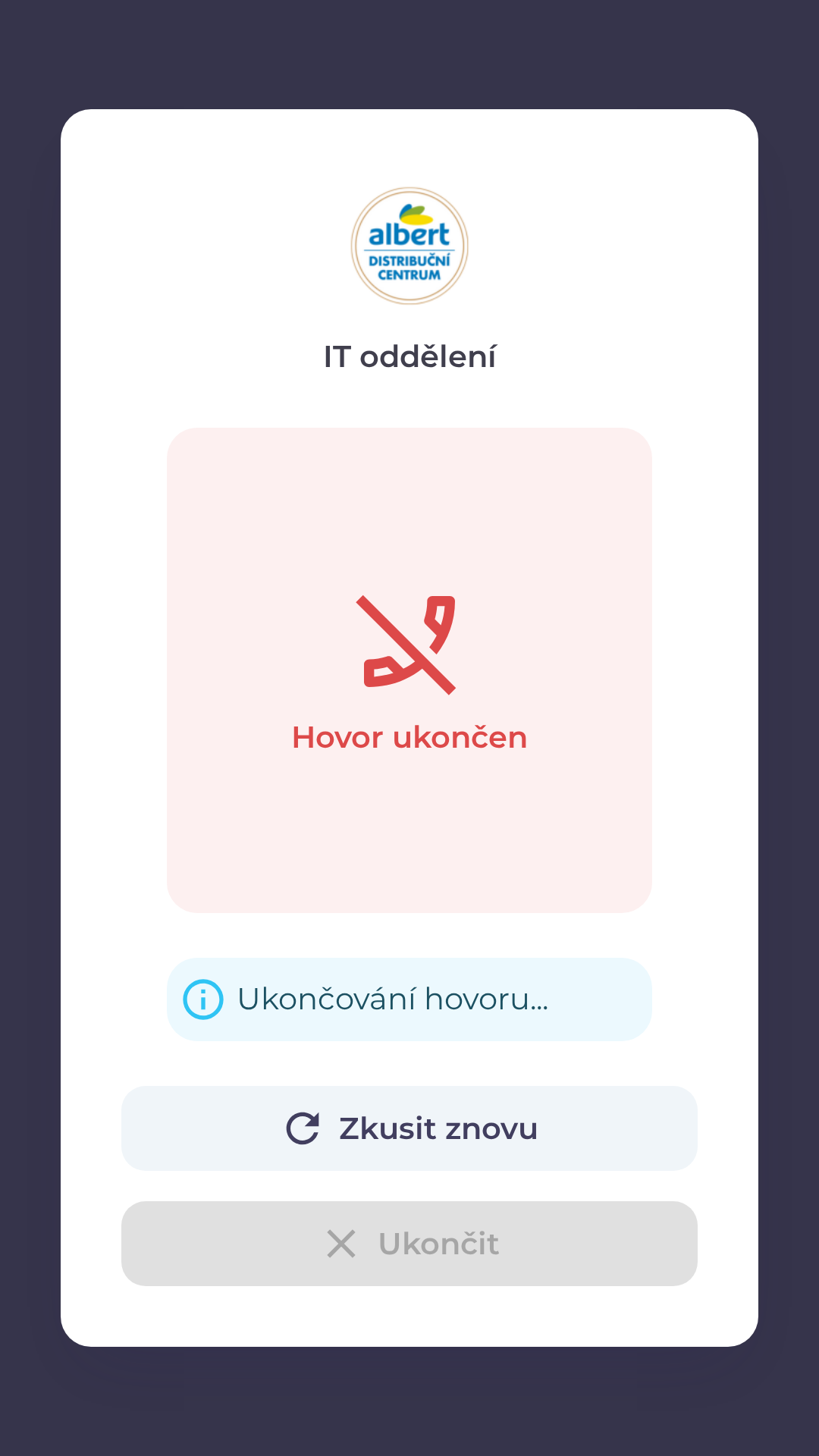
click at [342, 1249] on div "Zkusit znovu Ukončit" at bounding box center [409, 1186] width 576 height 200
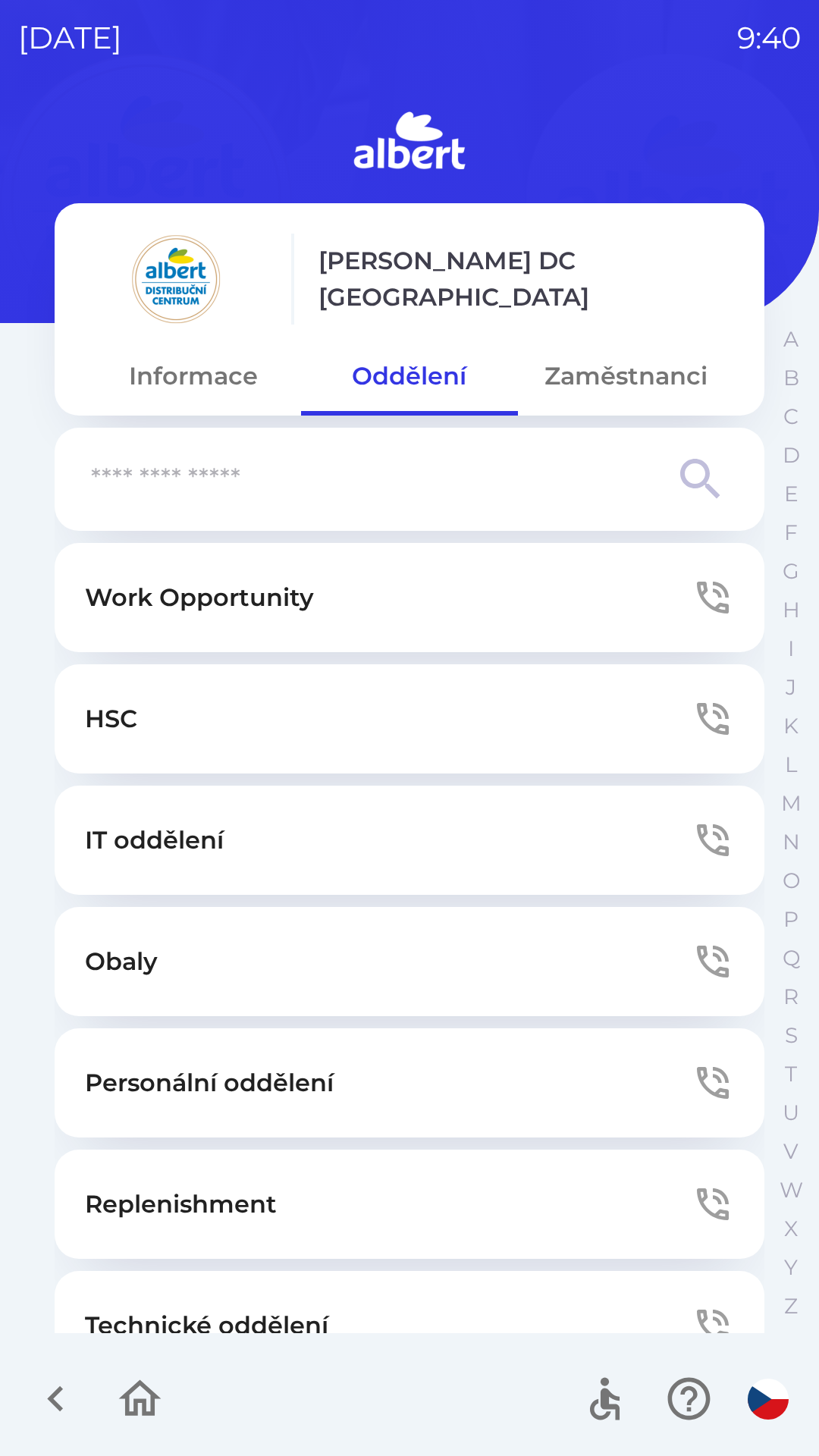
click at [585, 402] on button "Zaměstnanci" at bounding box center [625, 376] width 216 height 54
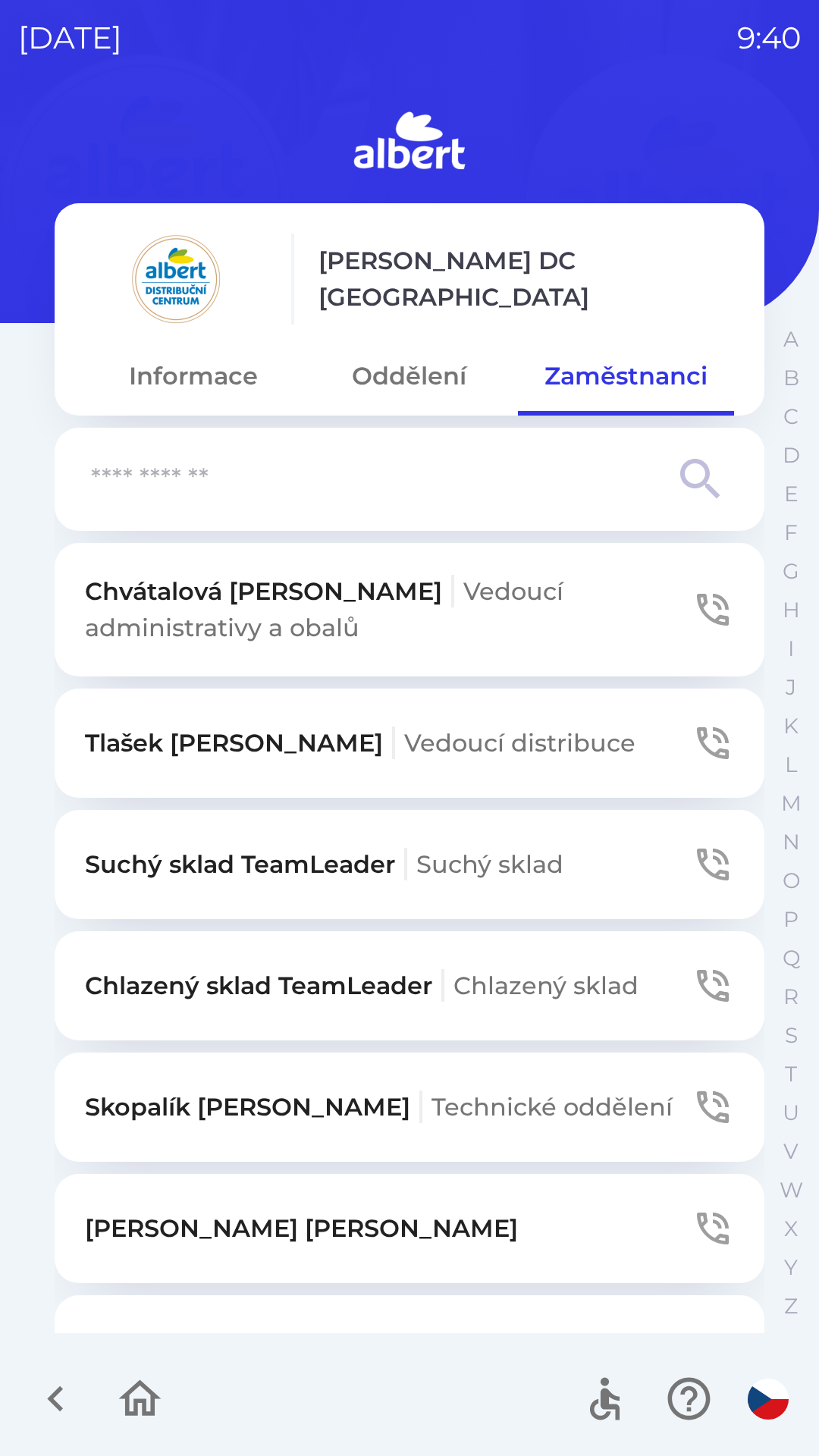
click at [117, 744] on p "[PERSON_NAME] distribuce" at bounding box center [359, 743] width 550 height 36
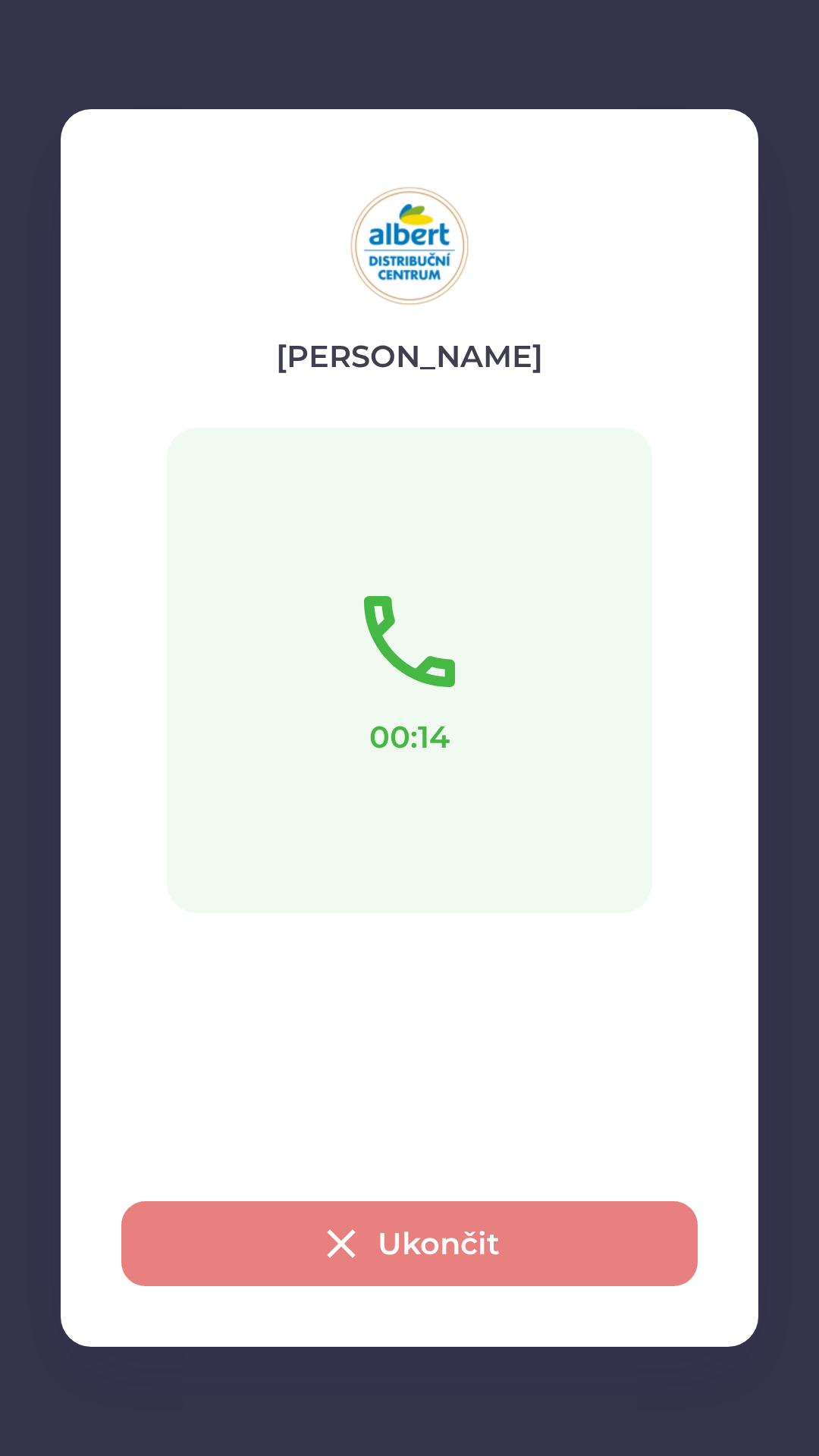
click at [611, 1253] on button "Ukončit" at bounding box center [409, 1243] width 576 height 85
